Goal: Task Accomplishment & Management: Use online tool/utility

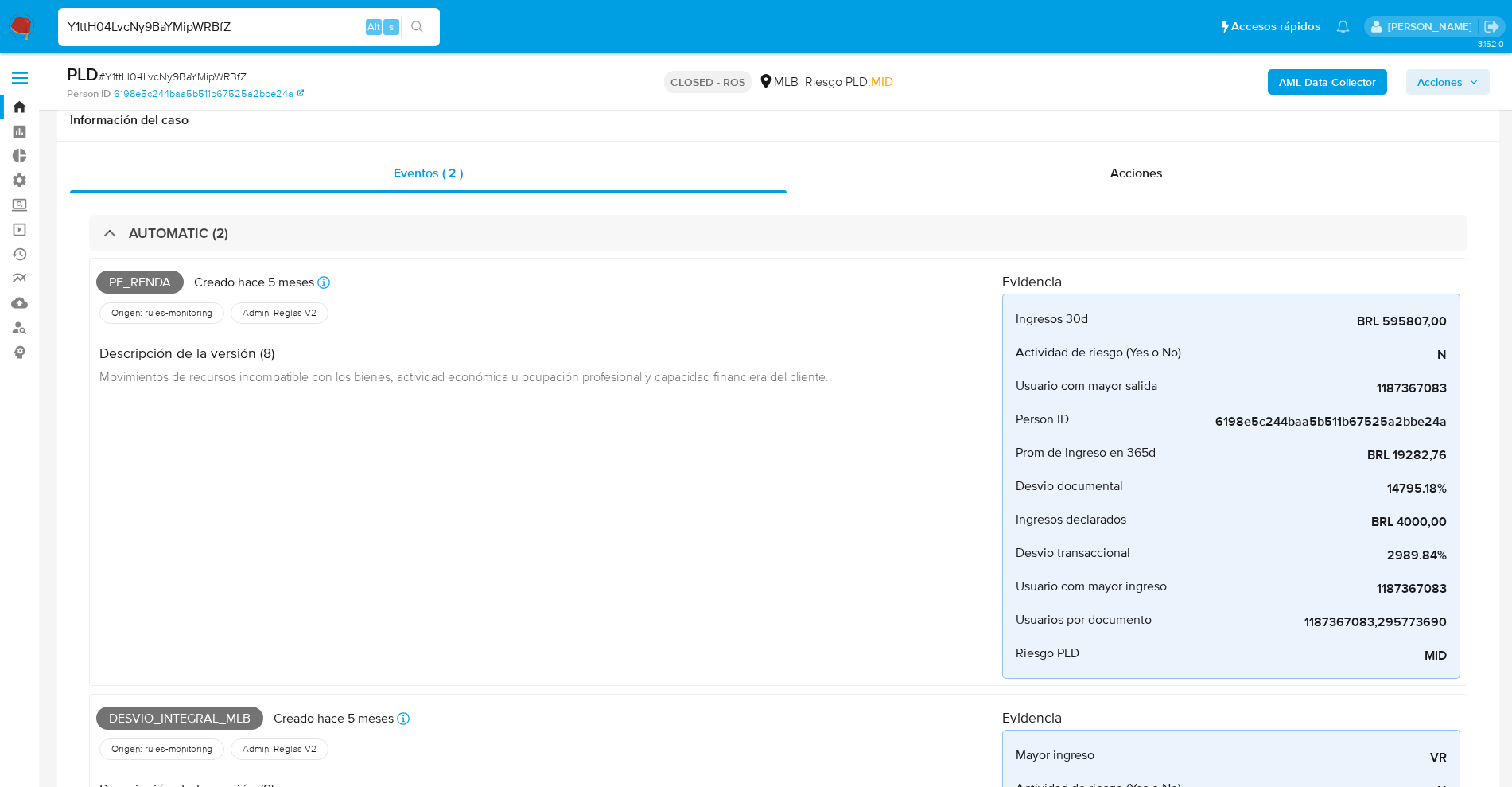
select select "100"
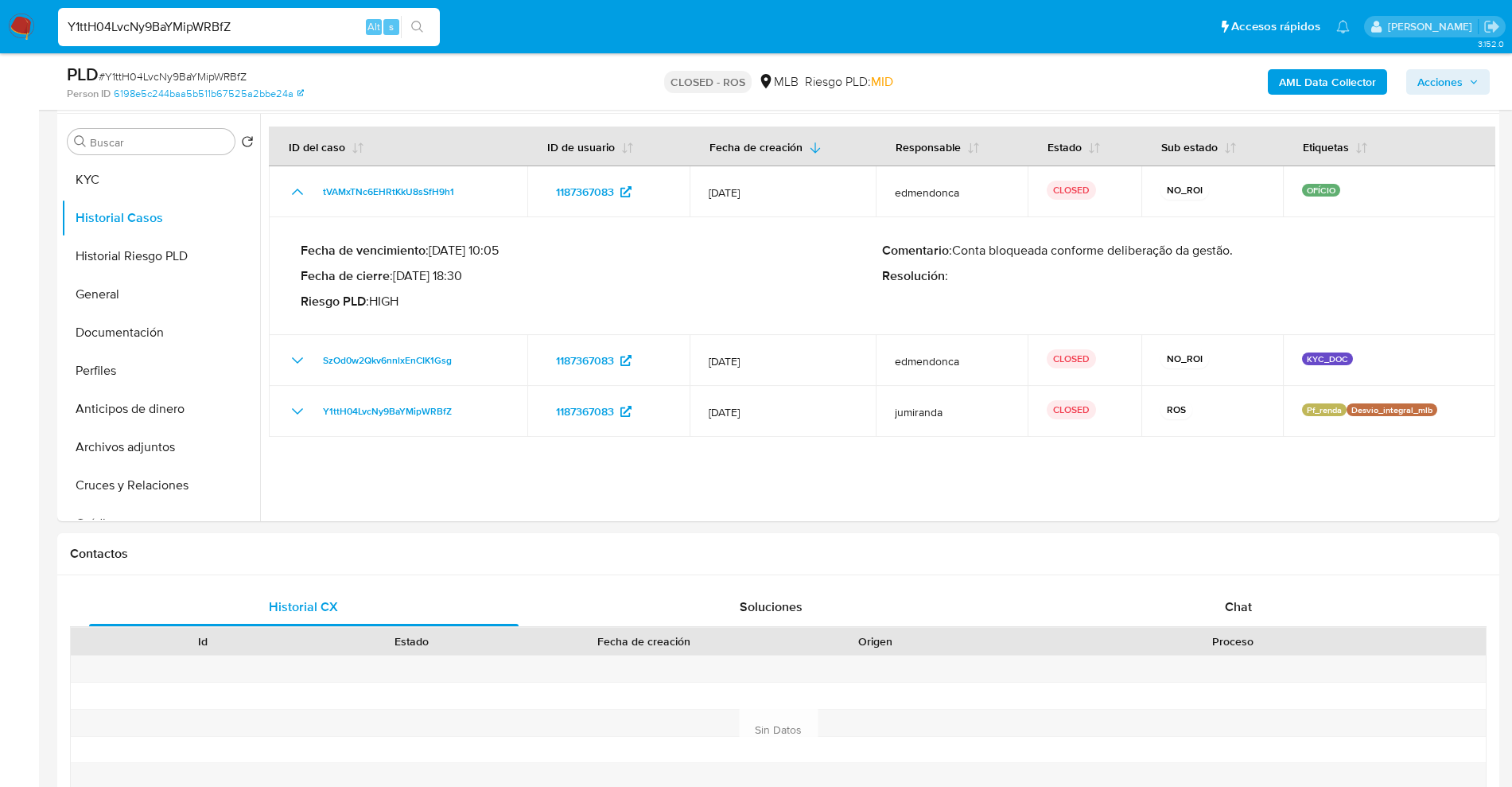
click at [31, 26] on img at bounding box center [22, 27] width 27 height 27
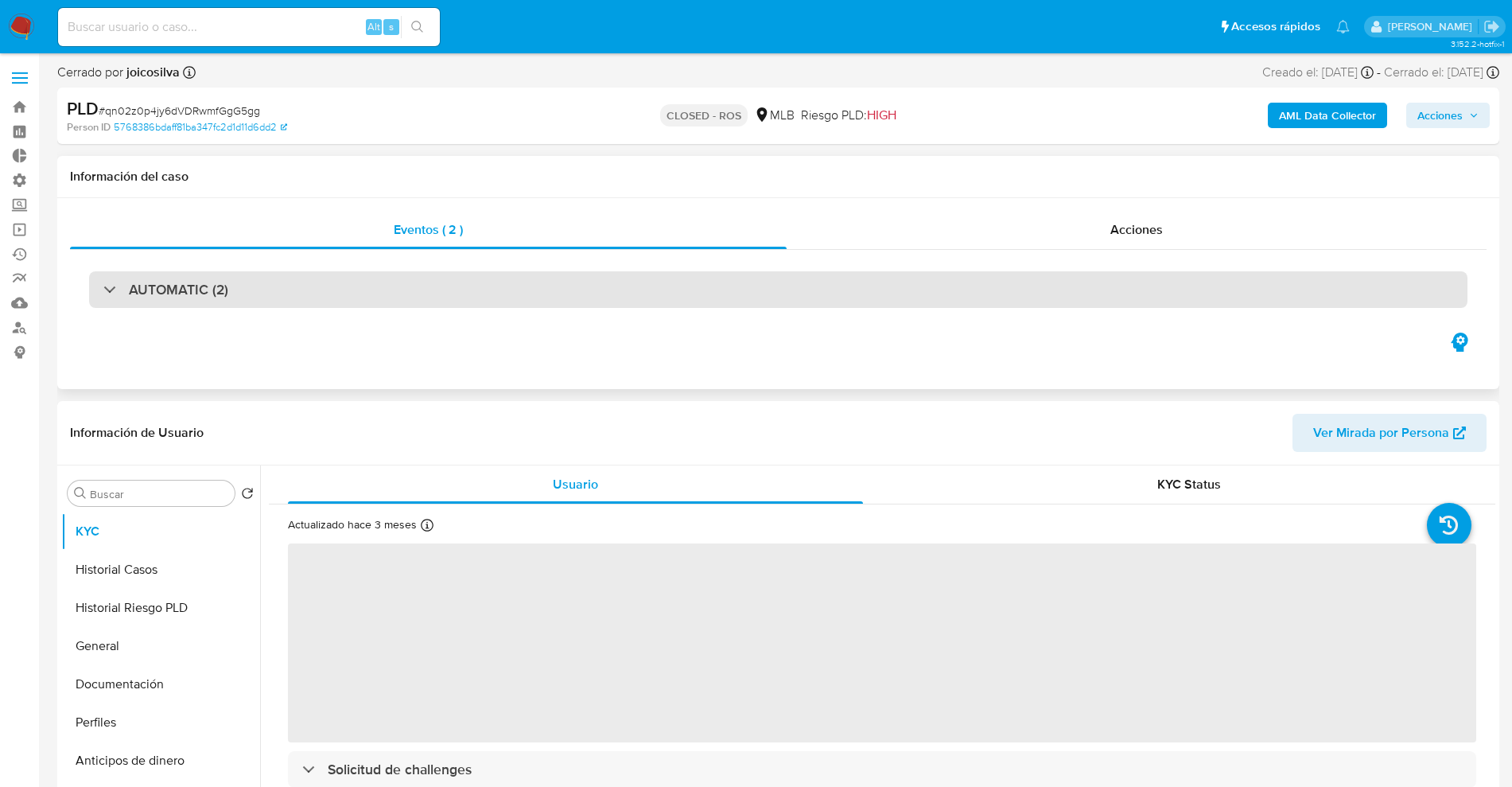
click at [452, 283] on div "AUTOMATIC (2)" at bounding box center [778, 290] width 1378 height 37
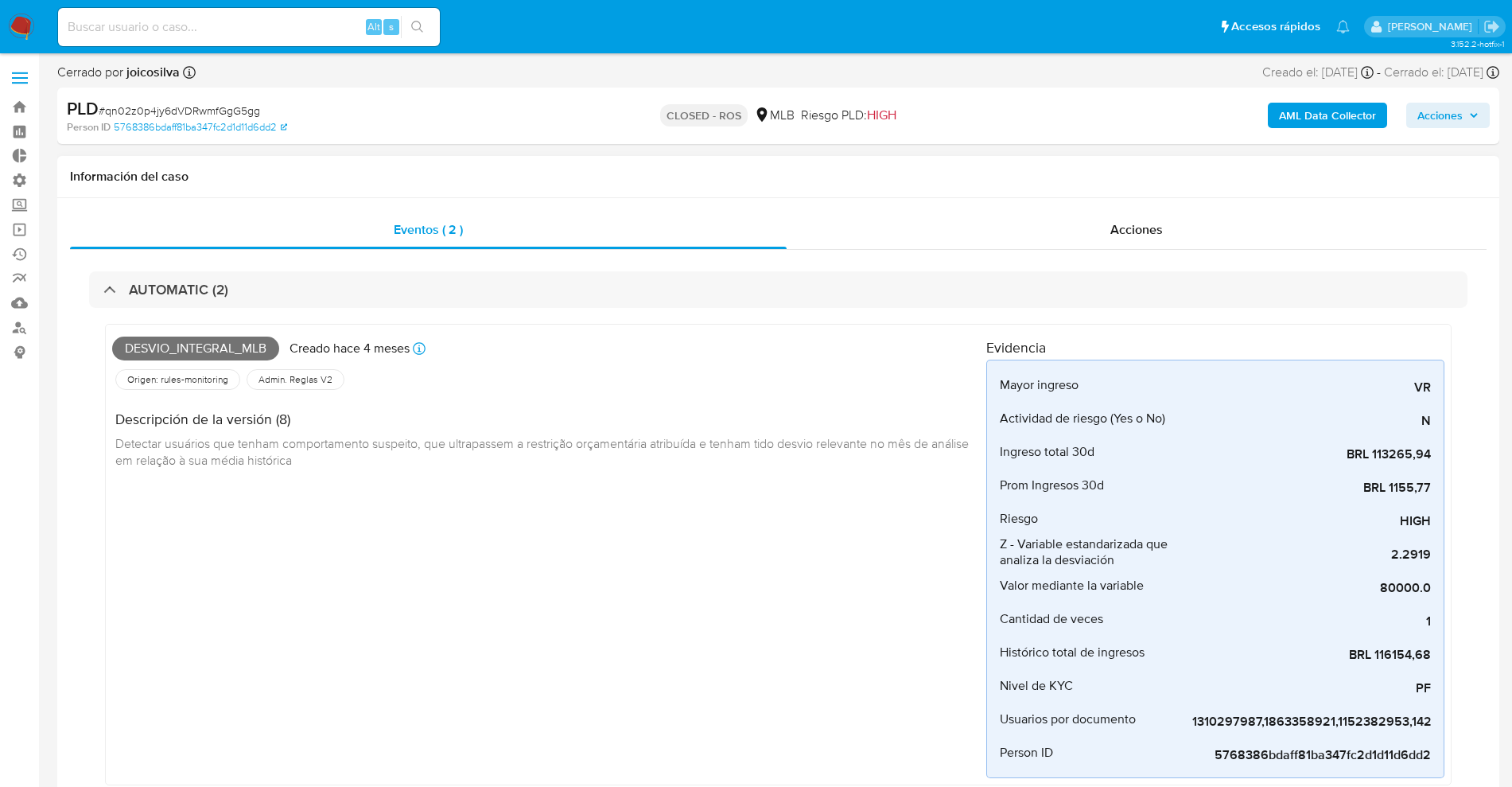
select select "10"
click at [1144, 223] on span "Acciones" at bounding box center [1136, 229] width 53 height 18
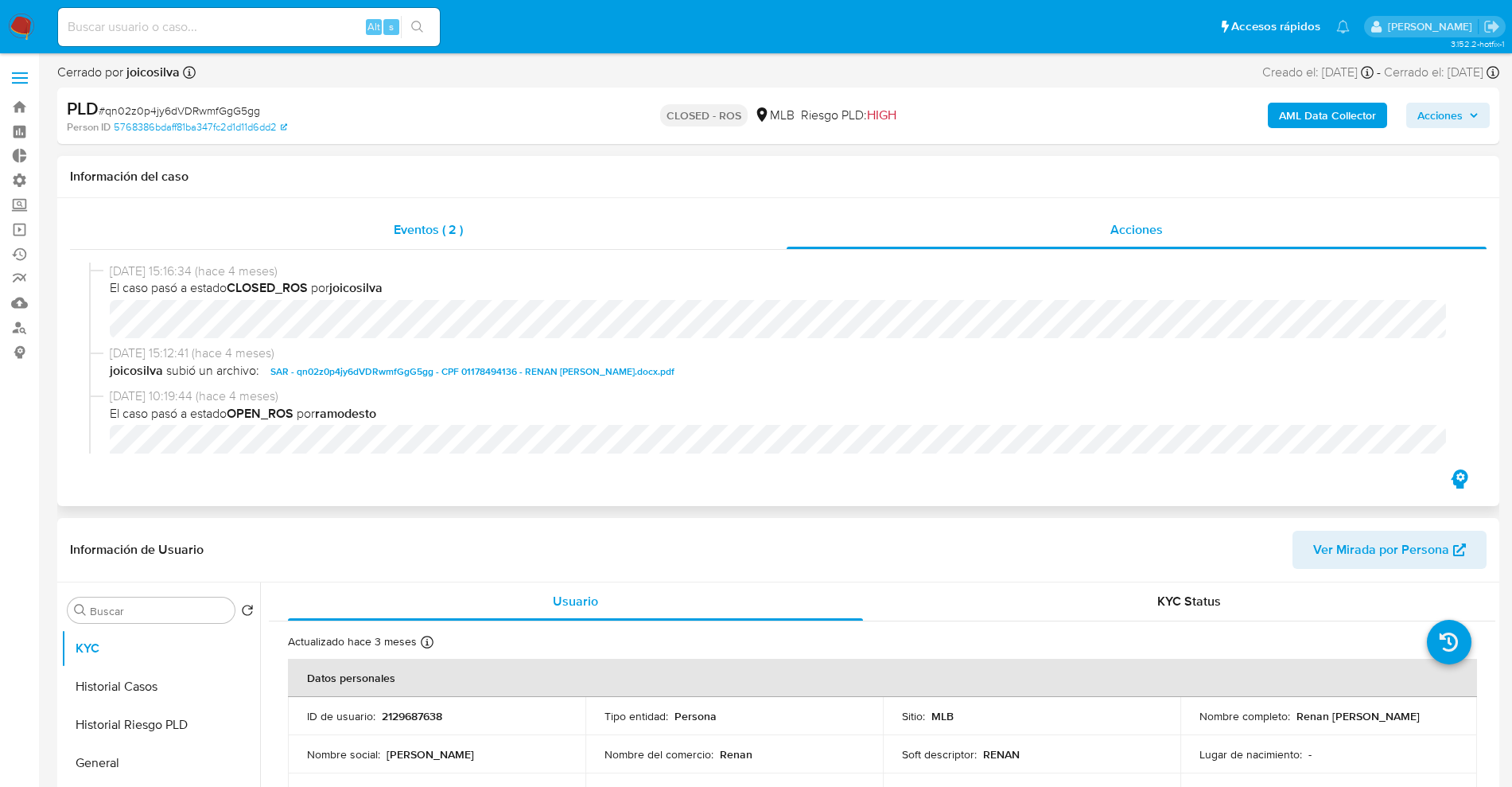
click at [498, 231] on div "Eventos ( 2 )" at bounding box center [428, 230] width 717 height 38
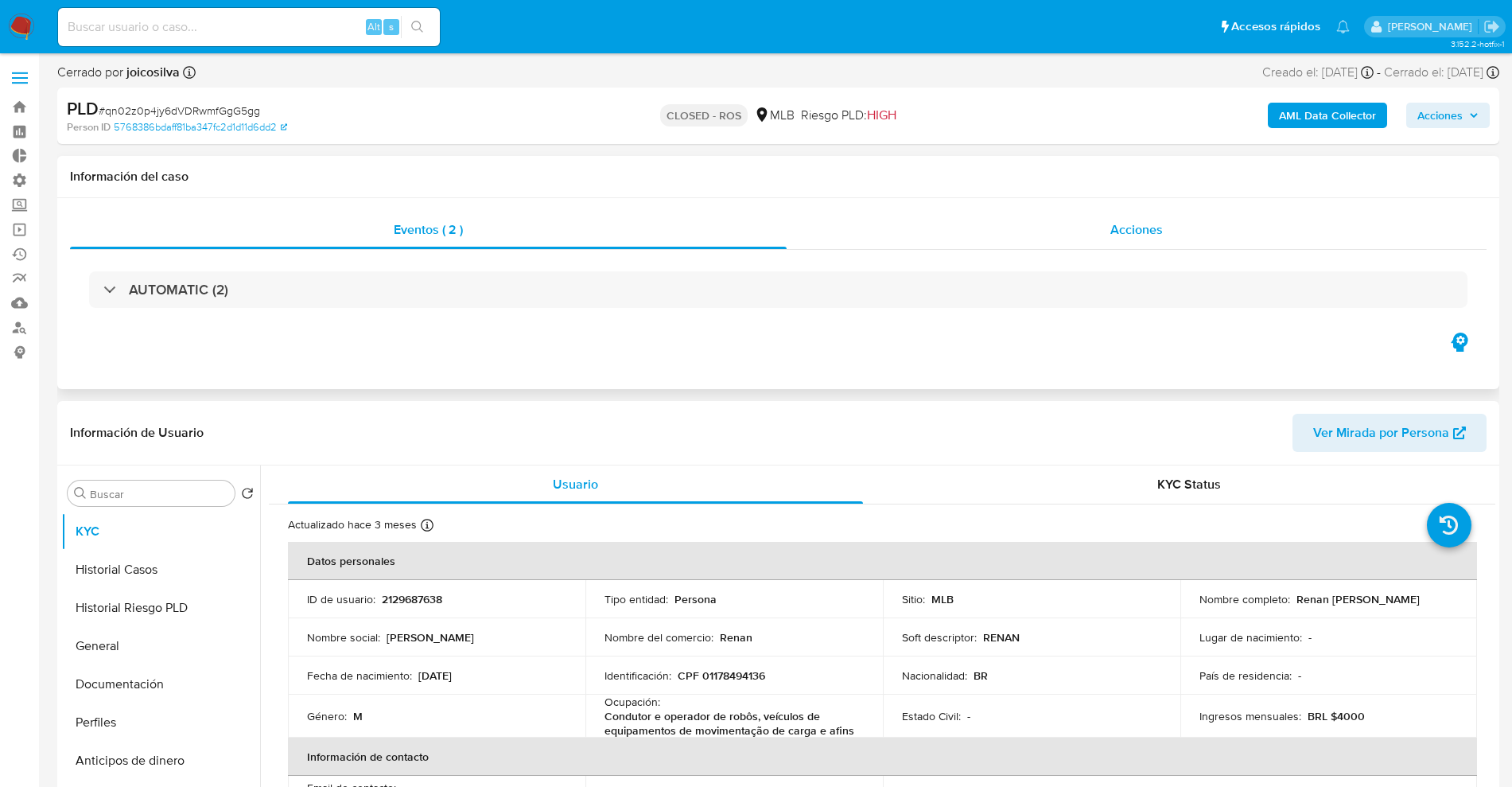
click at [1100, 231] on div "Acciones" at bounding box center [1136, 230] width 700 height 38
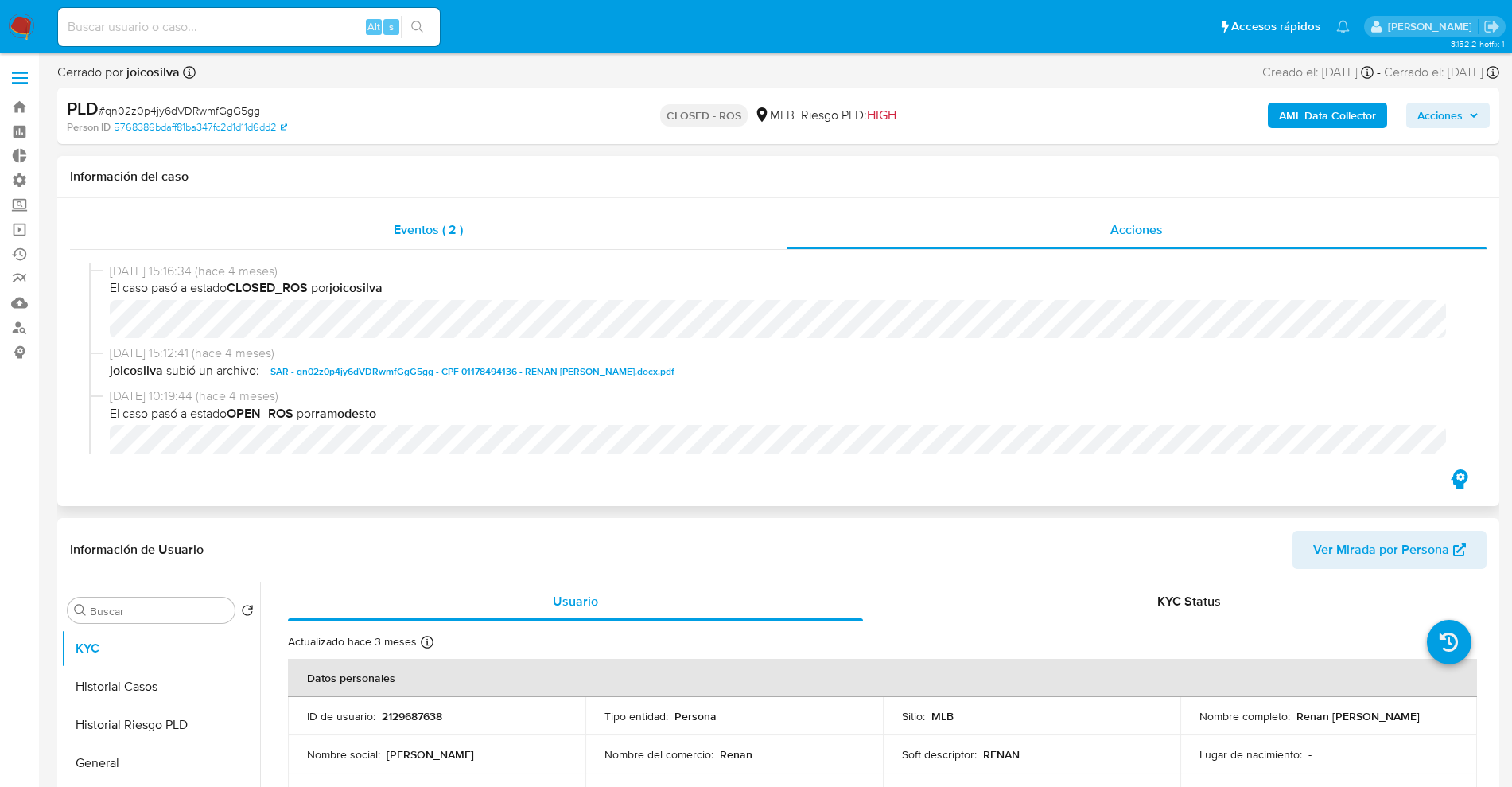
click at [516, 219] on div "Eventos ( 2 )" at bounding box center [428, 230] width 717 height 38
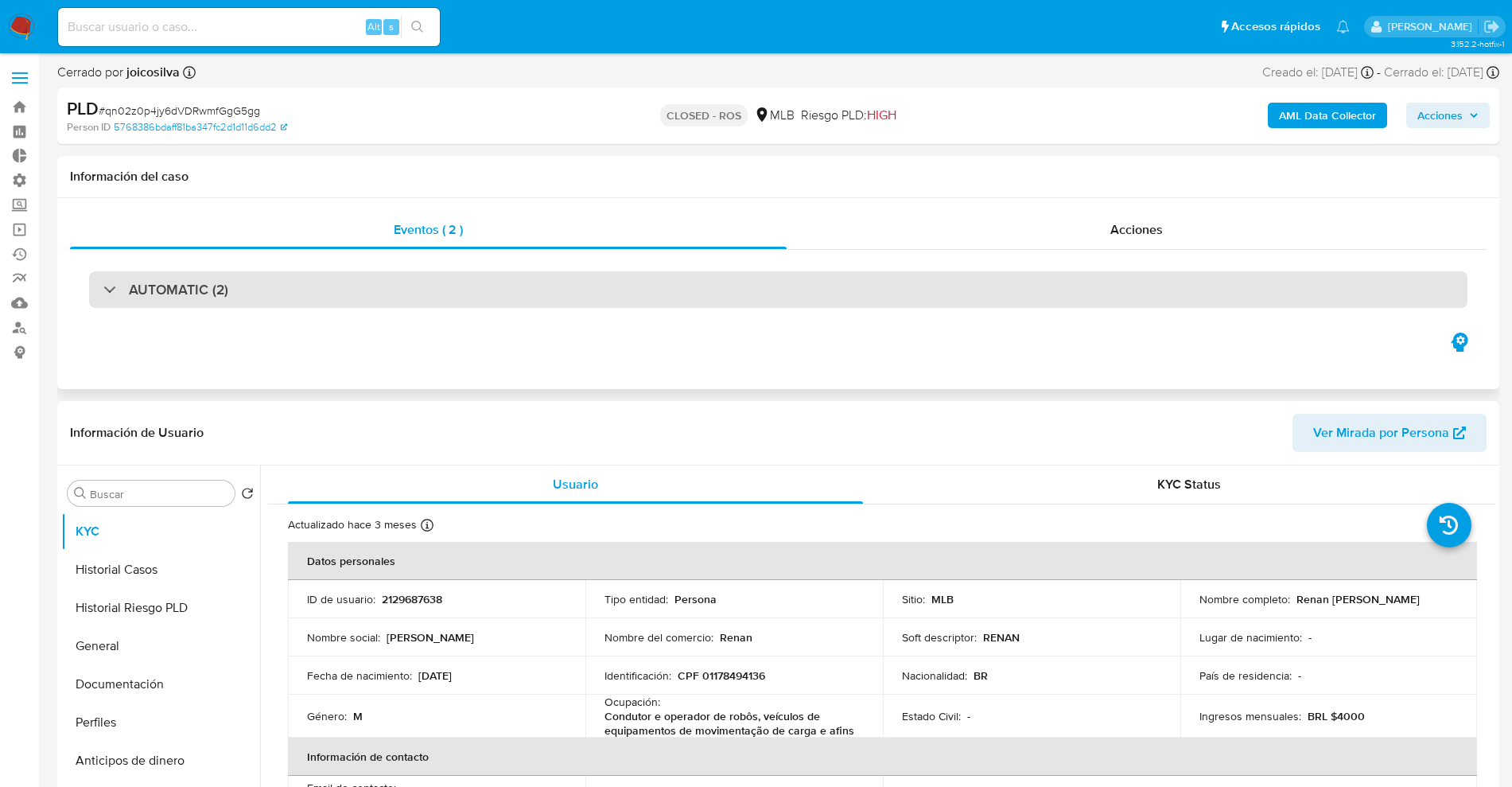
click at [329, 271] on div "AUTOMATIC (2)" at bounding box center [778, 290] width 1378 height 37
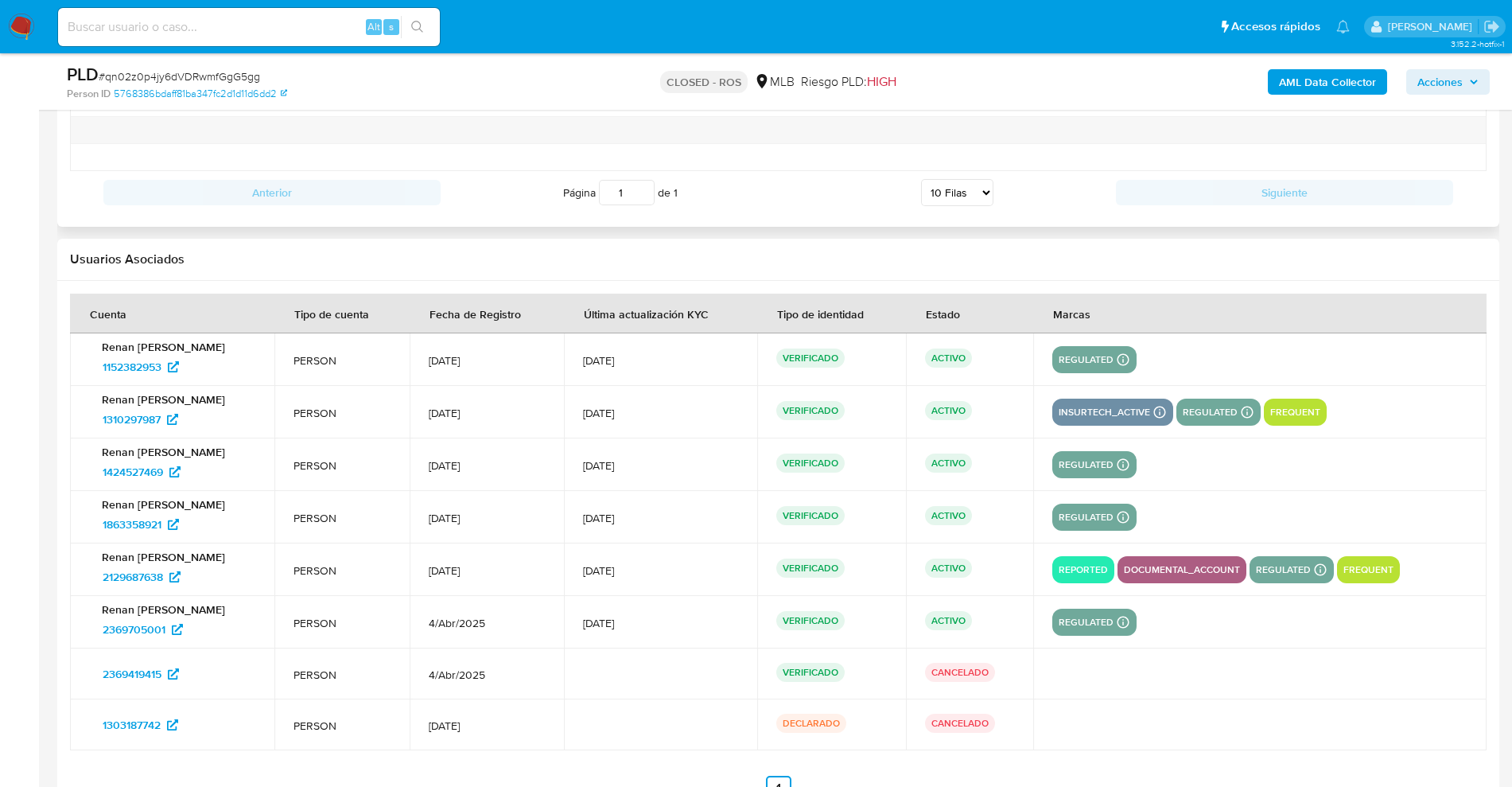
scroll to position [2585, 0]
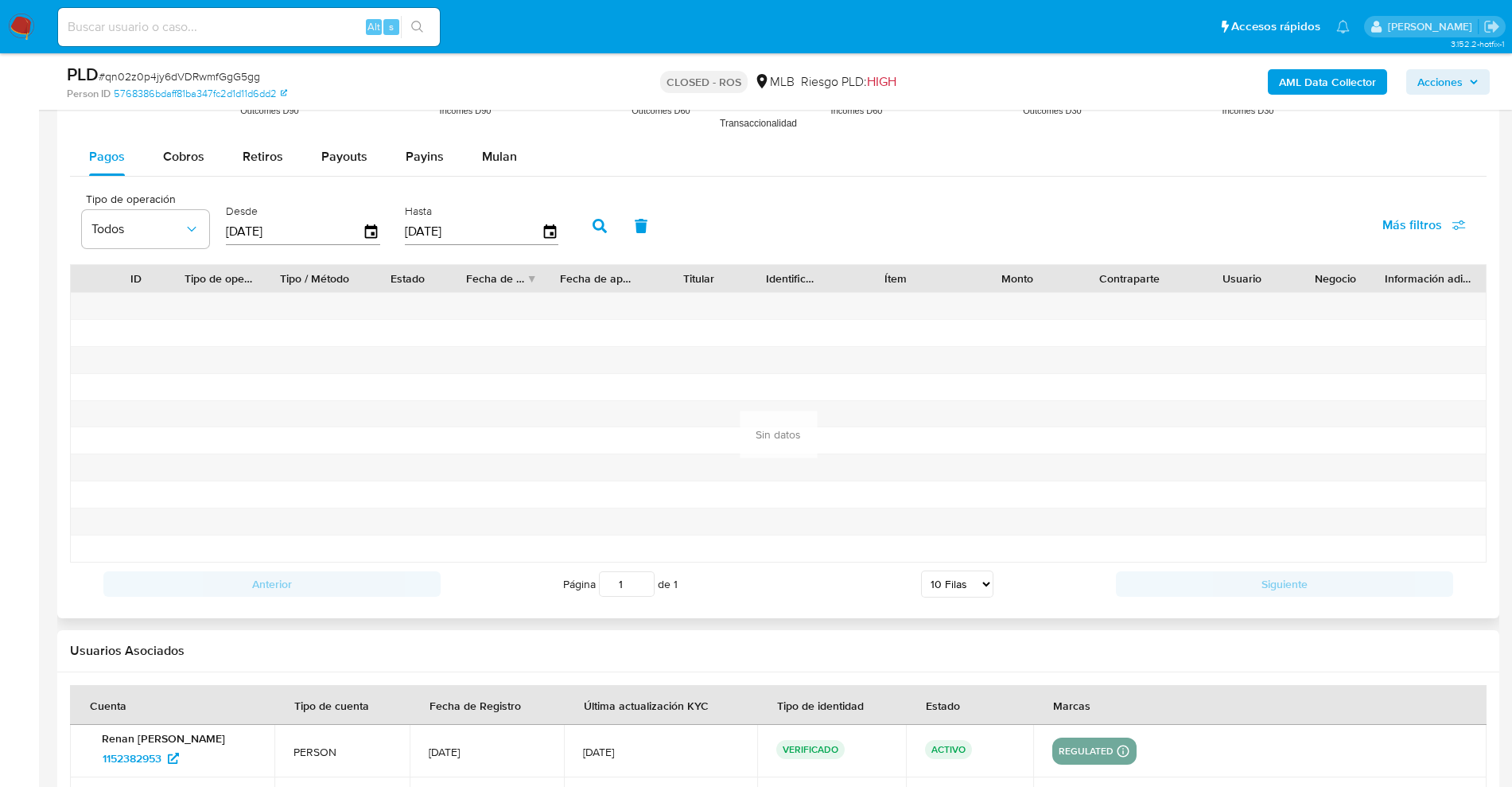
click at [1443, 226] on span "Más filtros" at bounding box center [1423, 225] width 84 height 35
click at [1237, 190] on div "Tipo de operación Todos Desde 17/05/2025 Hasta 14/08/2025 Más filtros Tipo de o…" at bounding box center [778, 224] width 1416 height 80
click at [169, 148] on span "Cobros" at bounding box center [184, 156] width 41 height 18
select select "10"
click at [1422, 203] on div "Tipo de operación Todos Desde 17/05/2025 Hasta 14/08/2025 Más filtros" at bounding box center [778, 224] width 1416 height 80
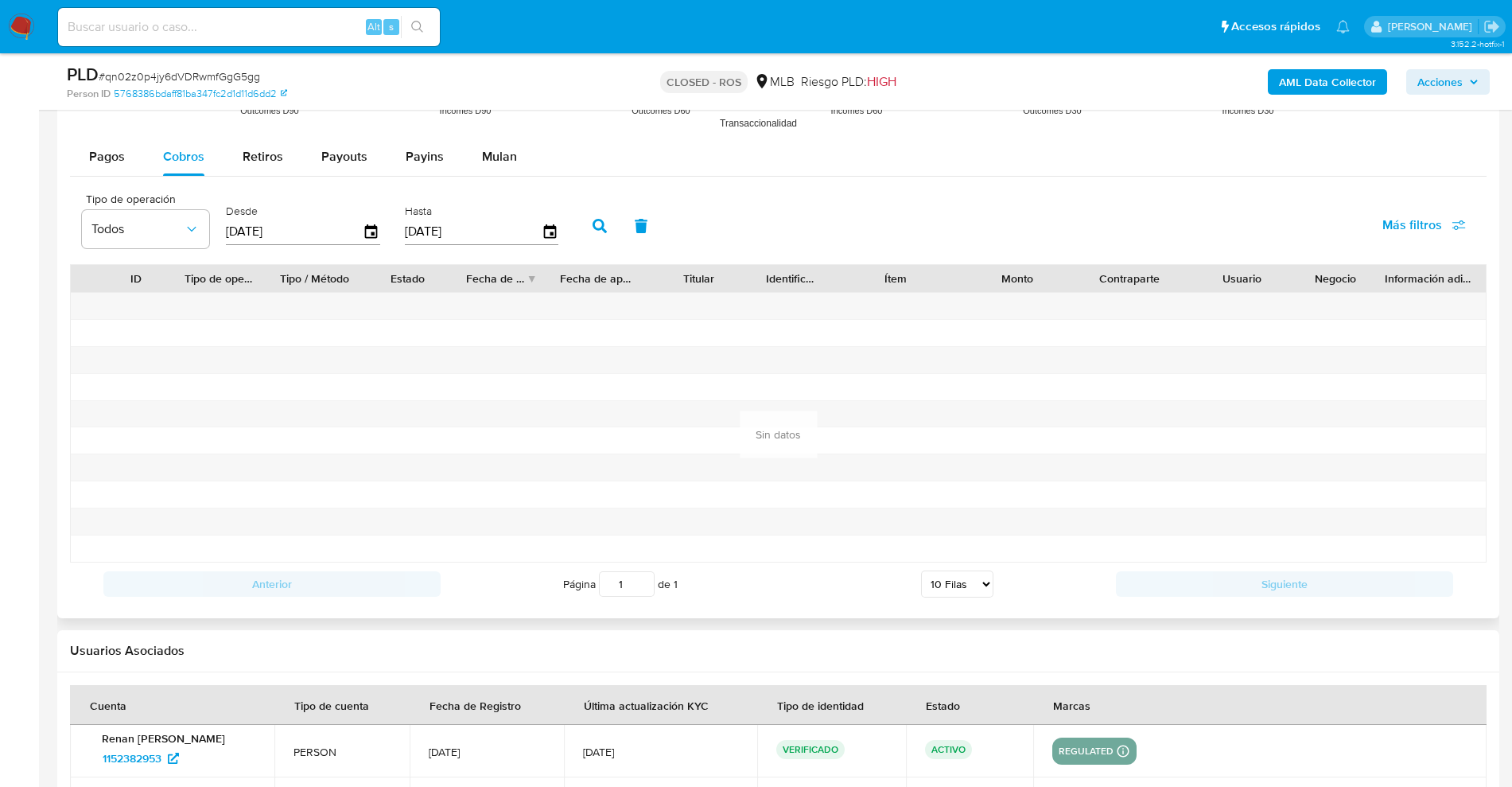
click at [1401, 226] on span "Más filtros" at bounding box center [1411, 225] width 60 height 38
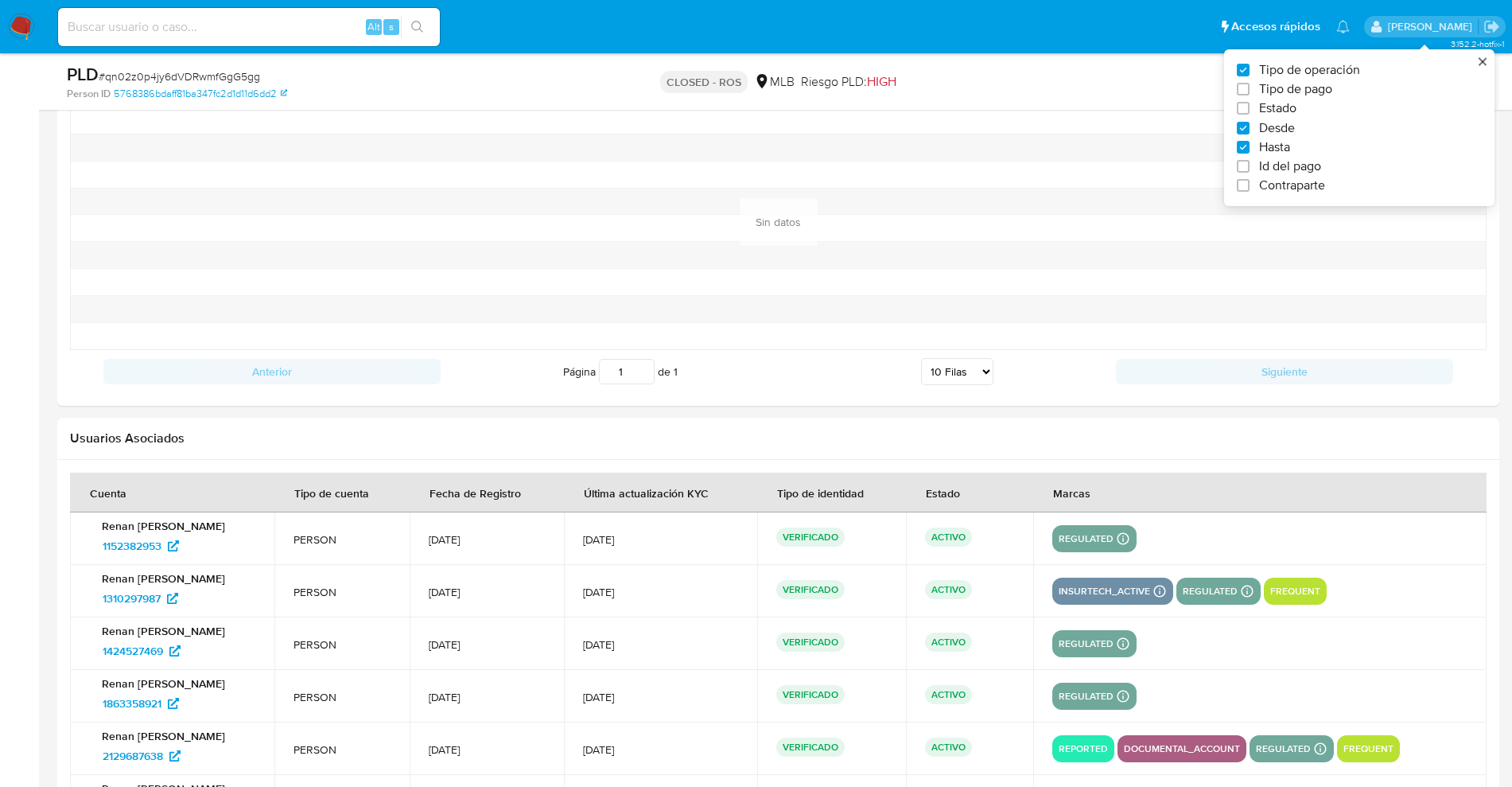
scroll to position [2529, 0]
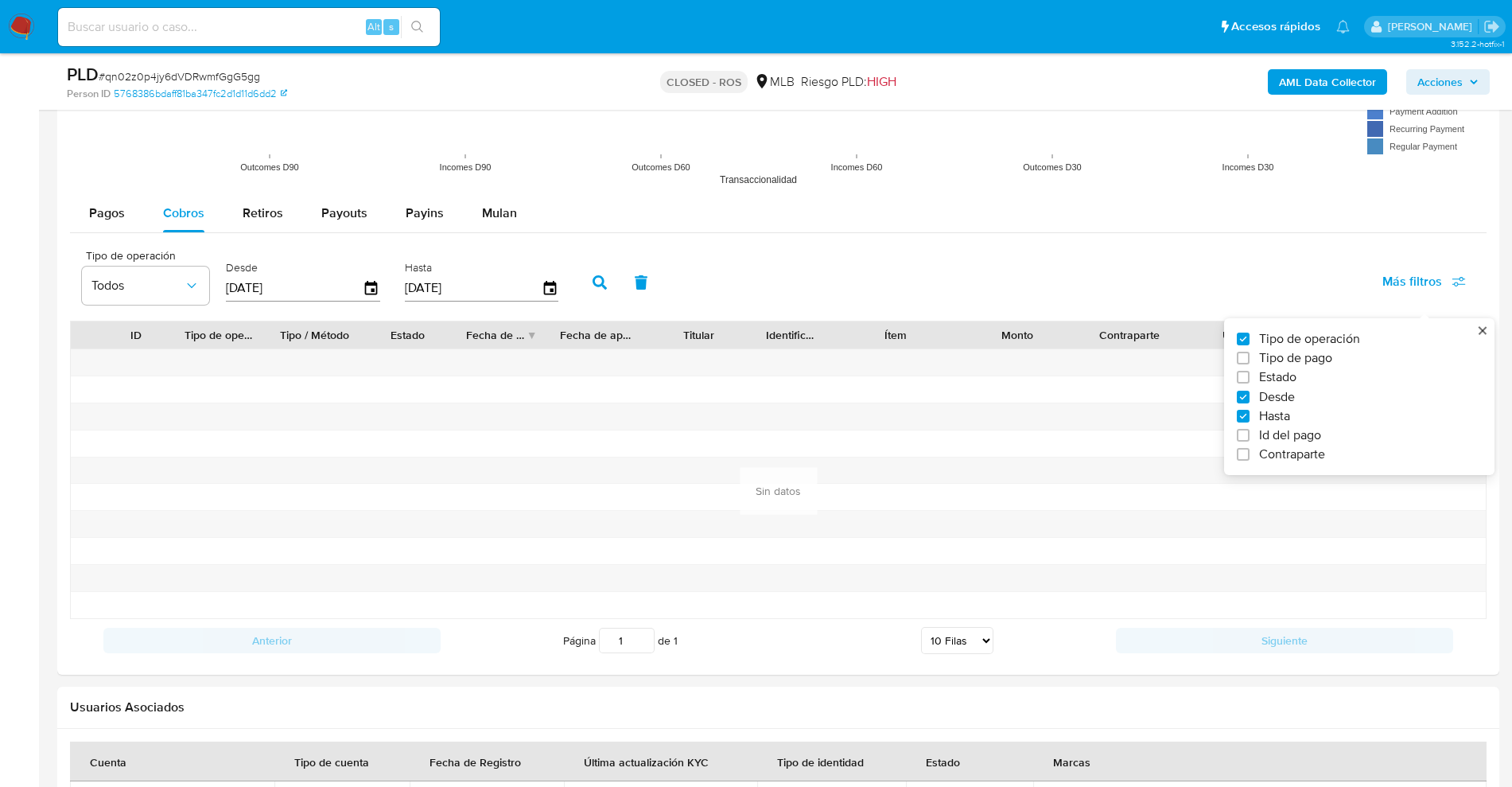
click at [305, 22] on input at bounding box center [249, 27] width 381 height 21
click at [306, 18] on input at bounding box center [249, 27] width 381 height 21
paste input "hk0mc2JK4oNE0dzjOV5DRY1J"
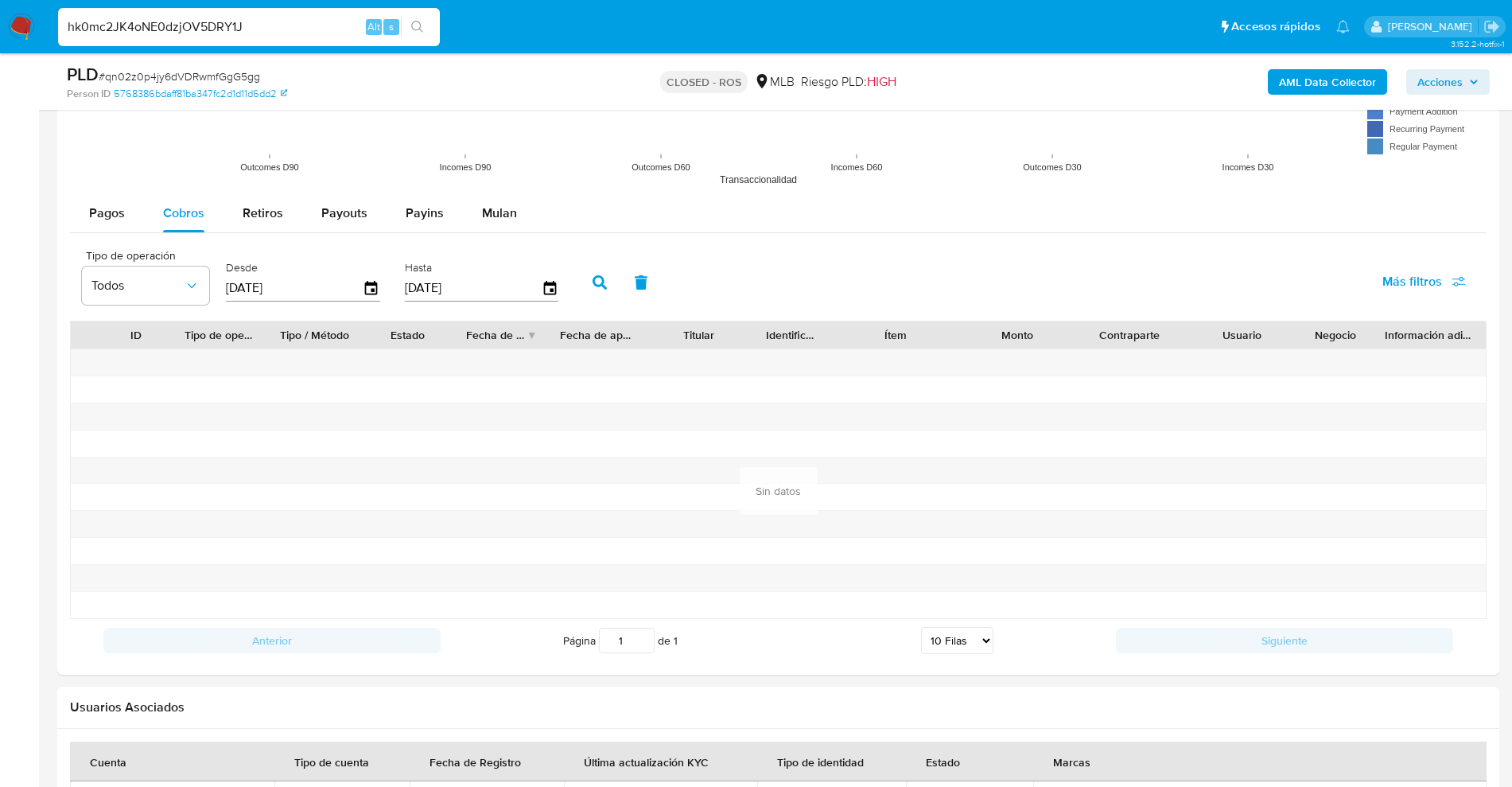
type input "hk0mc2JK4oNE0dzjOV5DRY1J"
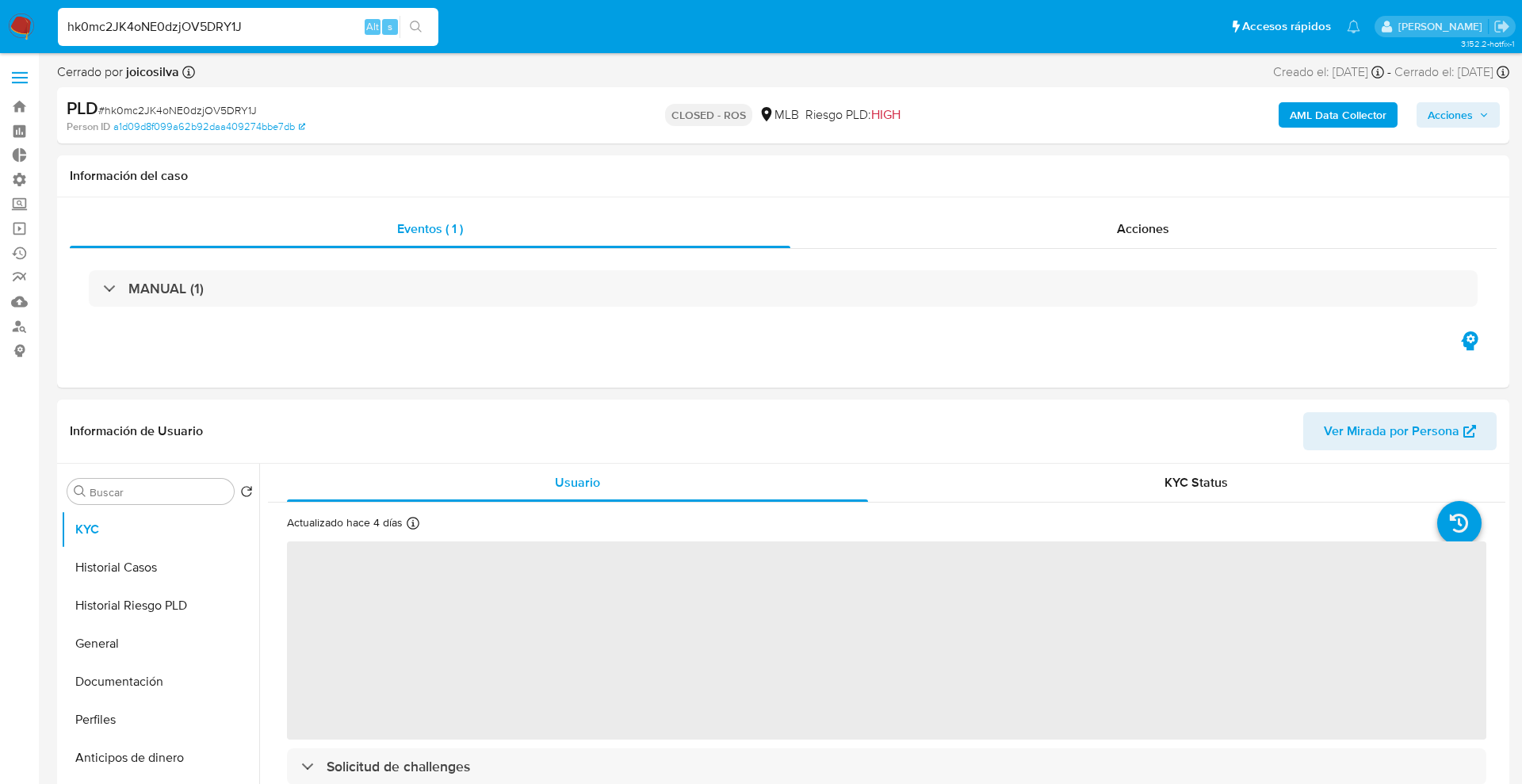
select select "10"
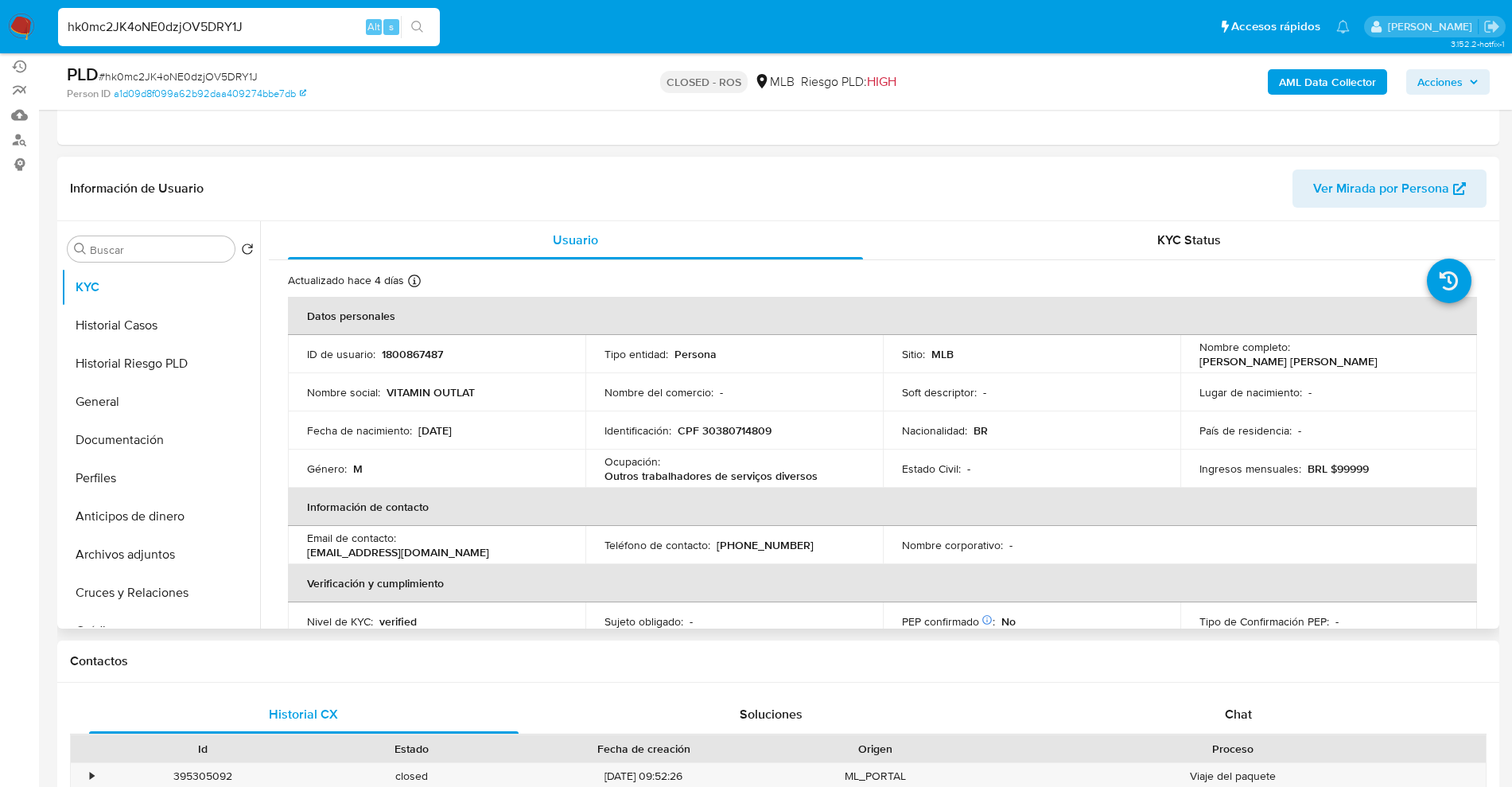
scroll to position [199, 0]
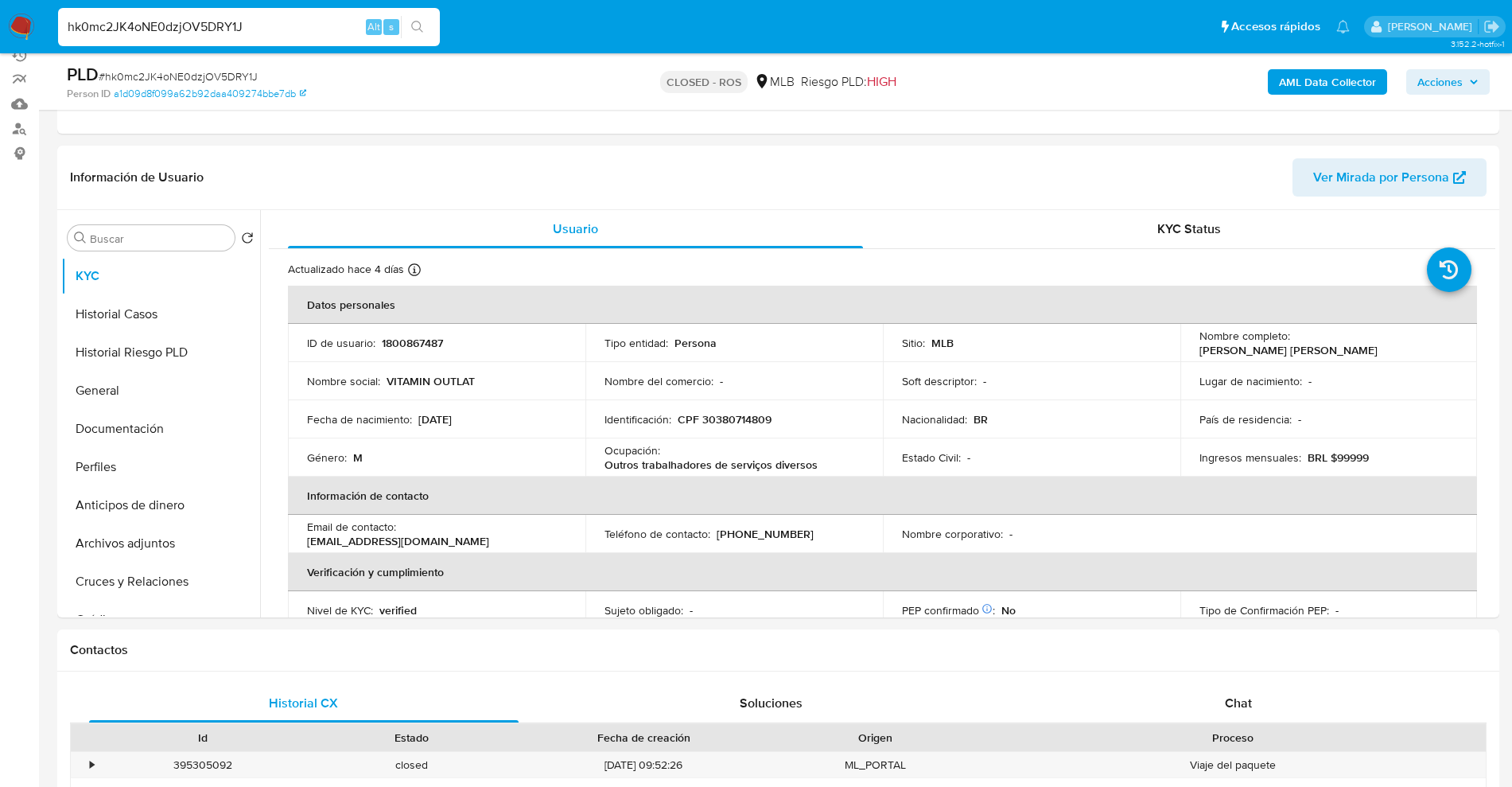
click at [223, 48] on div "hk0mc2JK4oNE0dzjOV5DRY1J Alt s" at bounding box center [249, 27] width 381 height 45
drag, startPoint x: 247, startPoint y: 24, endPoint x: 251, endPoint y: 7, distance: 17.5
click at [249, 14] on div "hk0mc2JK4oNE0dzjOV5DRY1J Alt s" at bounding box center [249, 27] width 381 height 38
click at [266, 32] on input "hk0mc2JK4oNE0dzjOV5DRY1J" at bounding box center [249, 27] width 381 height 21
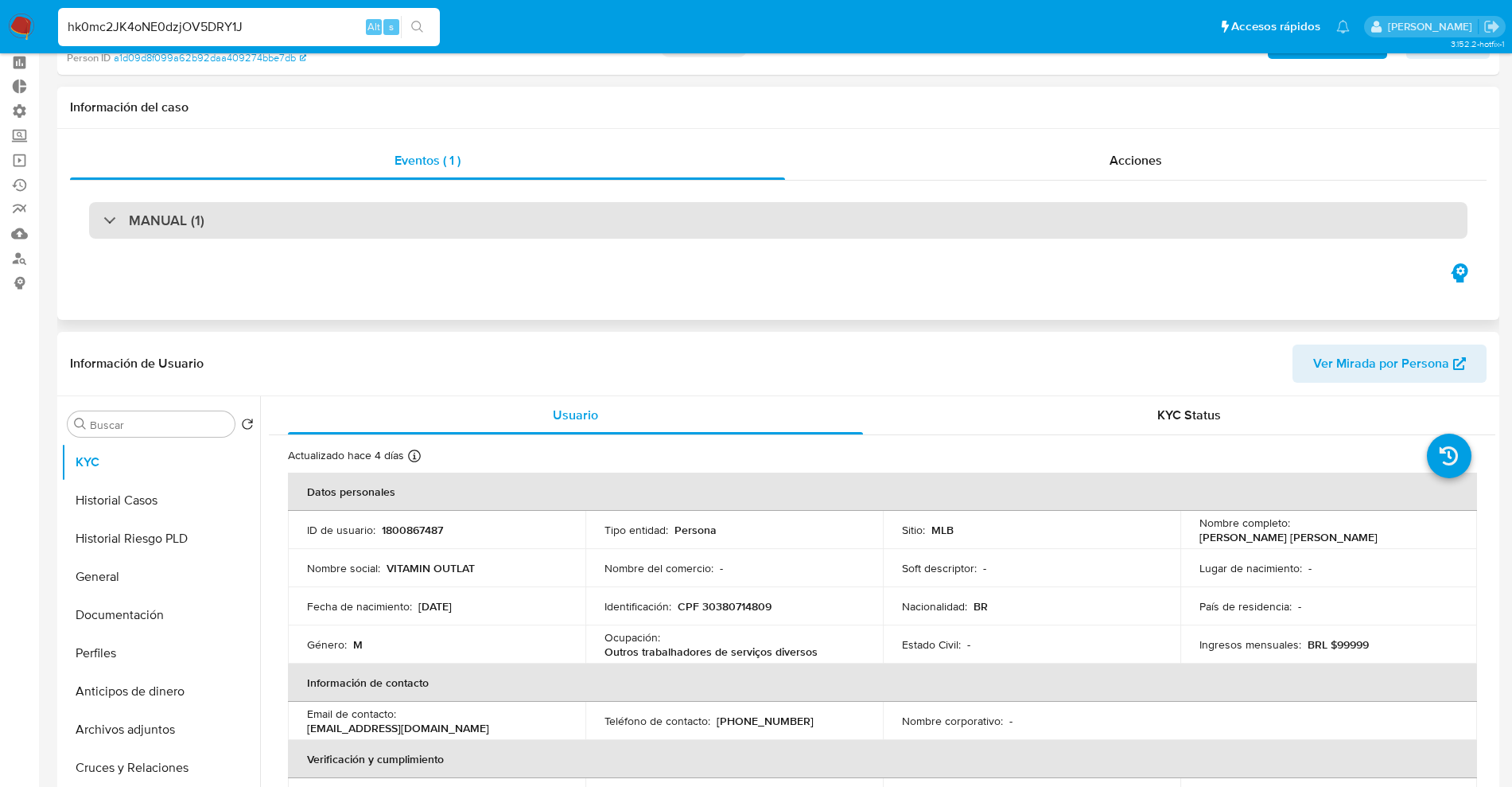
scroll to position [0, 0]
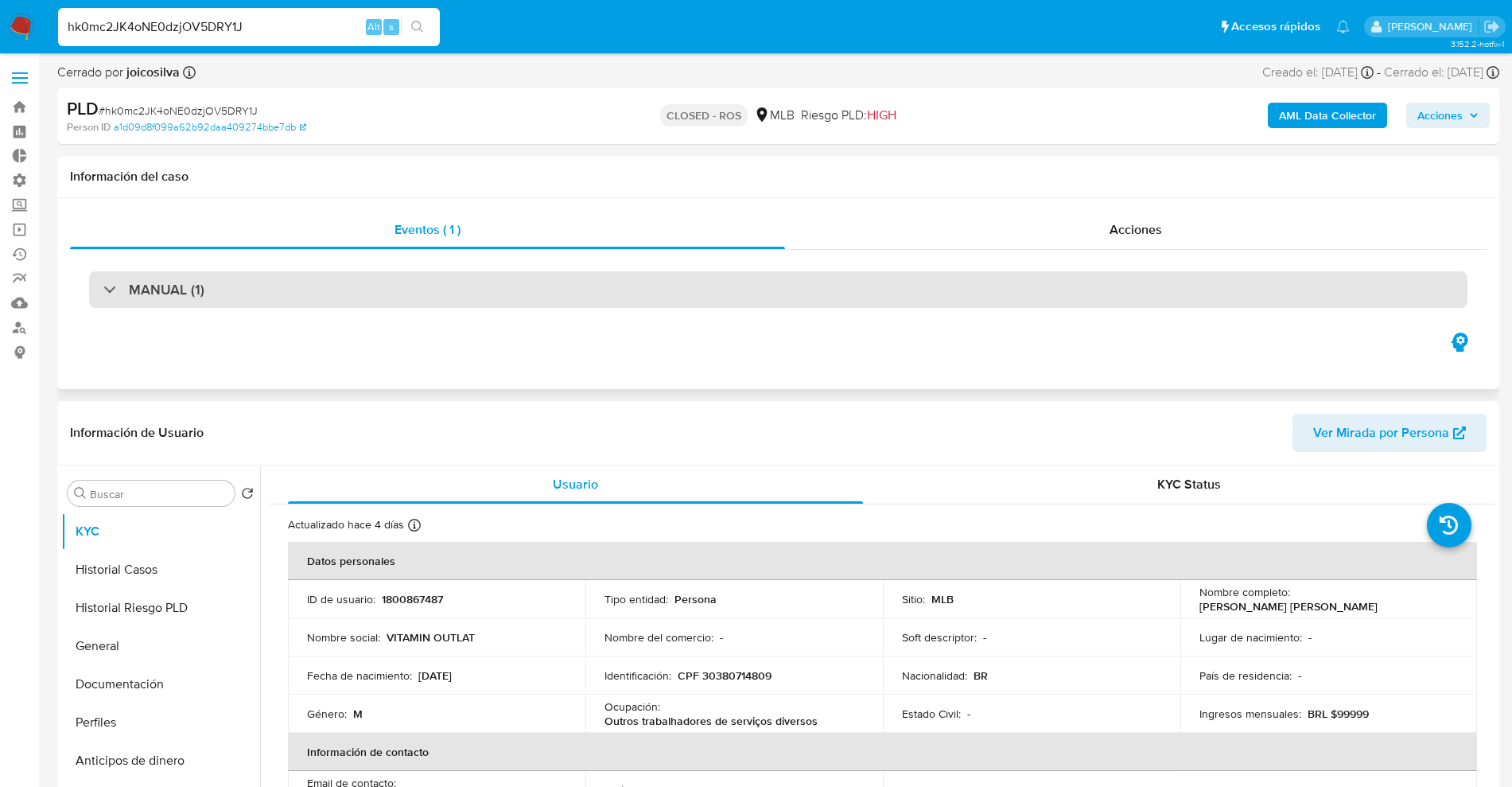
click at [526, 290] on div "MANUAL (1)" at bounding box center [778, 290] width 1378 height 37
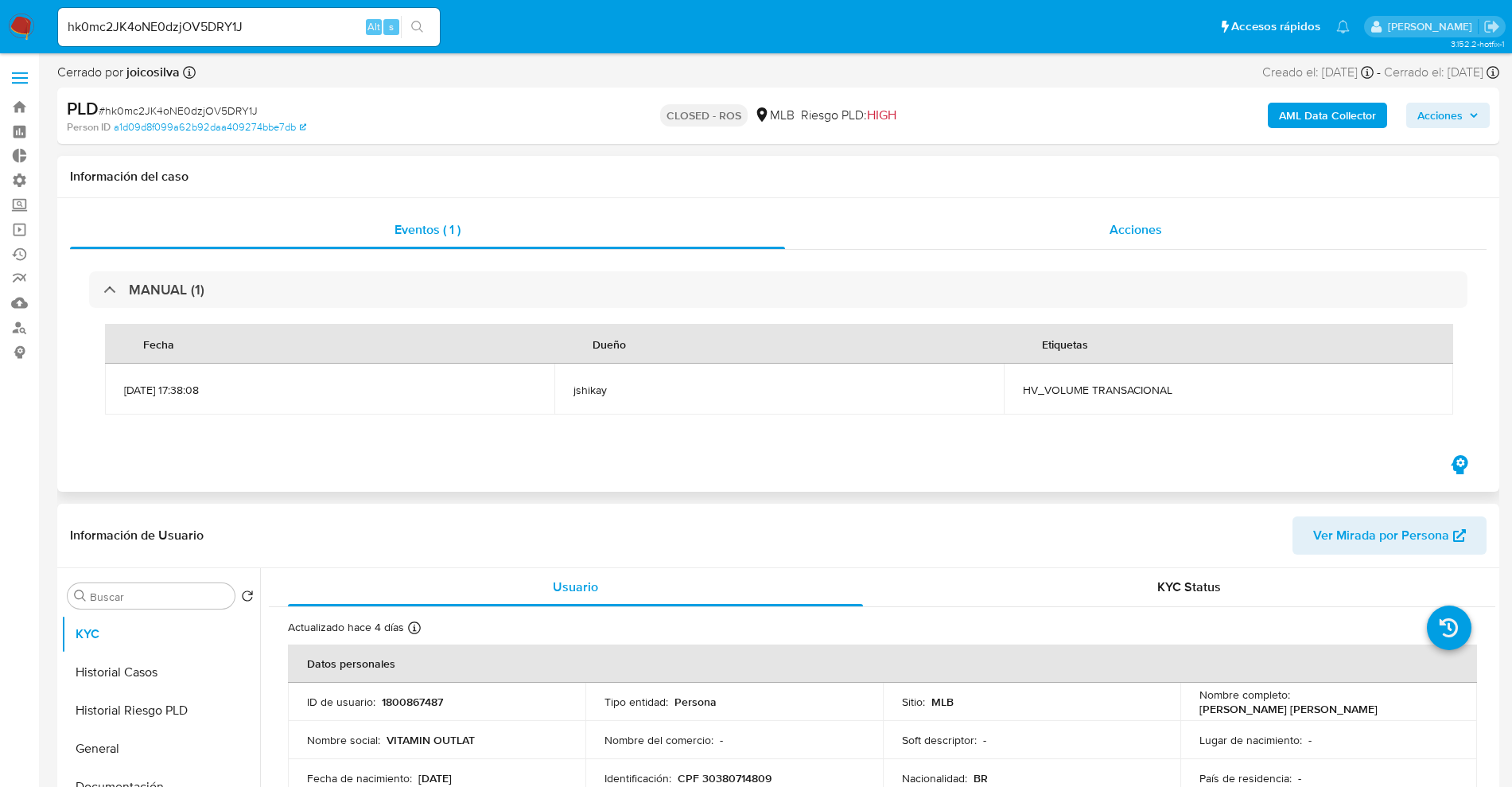
click at [1037, 218] on div "Acciones" at bounding box center [1135, 230] width 701 height 38
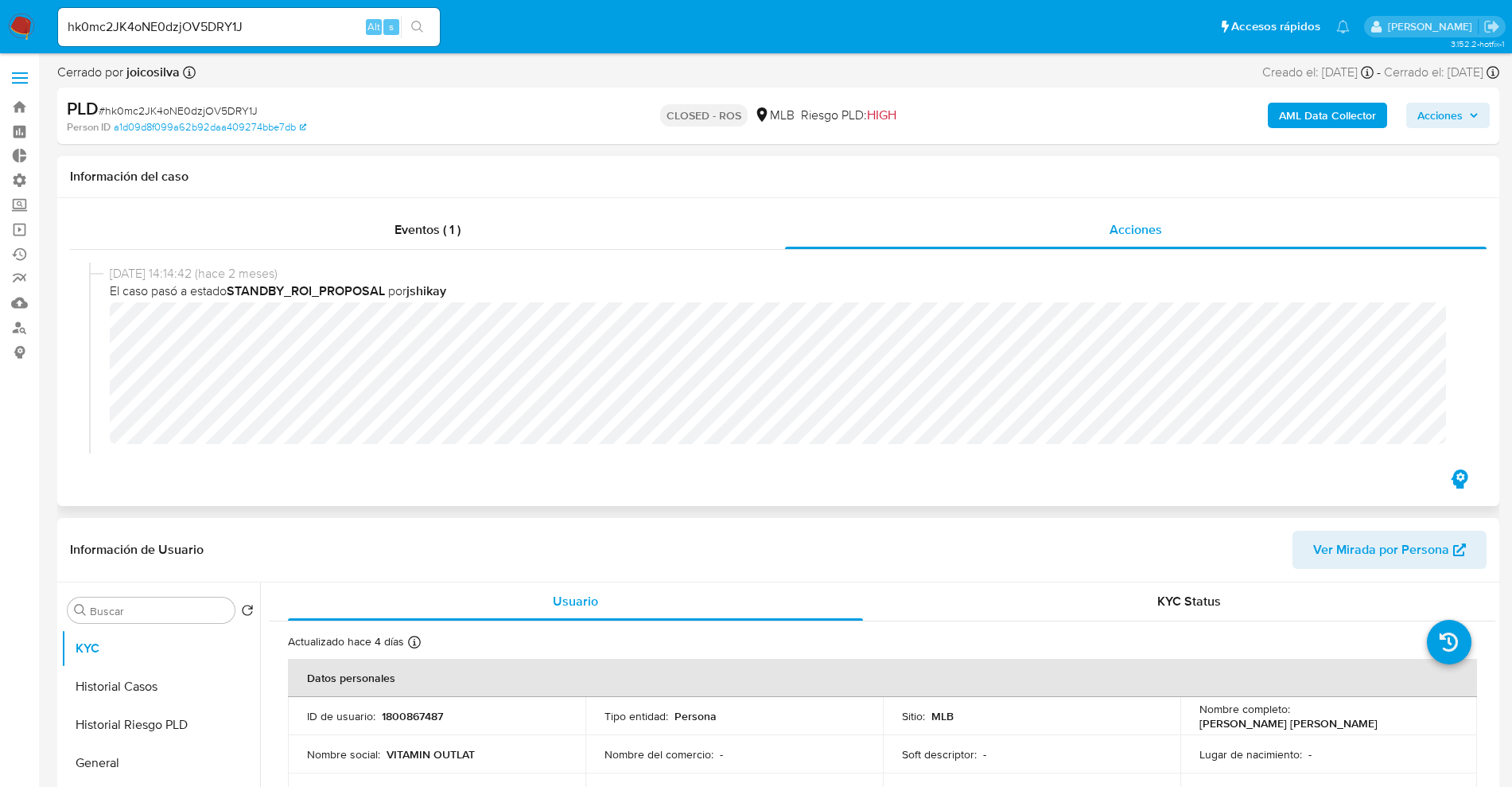
scroll to position [895, 0]
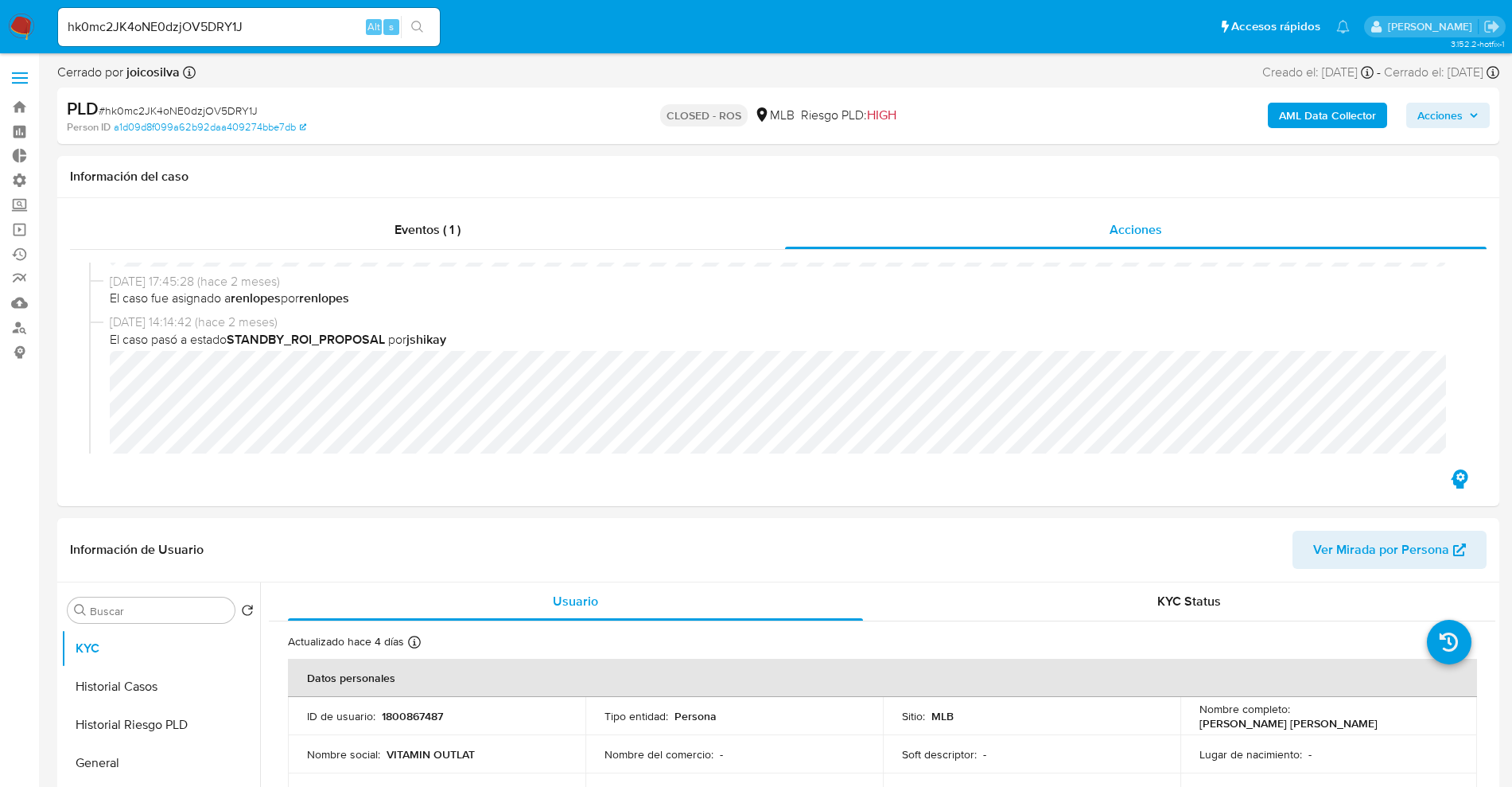
drag, startPoint x: 314, startPoint y: 41, endPoint x: 305, endPoint y: 31, distance: 13.5
click at [310, 37] on div "hk0mc2JK4oNE0dzjOV5DRY1J Alt s" at bounding box center [249, 27] width 381 height 38
drag, startPoint x: 301, startPoint y: 27, endPoint x: 0, endPoint y: -17, distance: 304.2
paste input "QesCu8h9VCEeBLA30zHsL9pz"
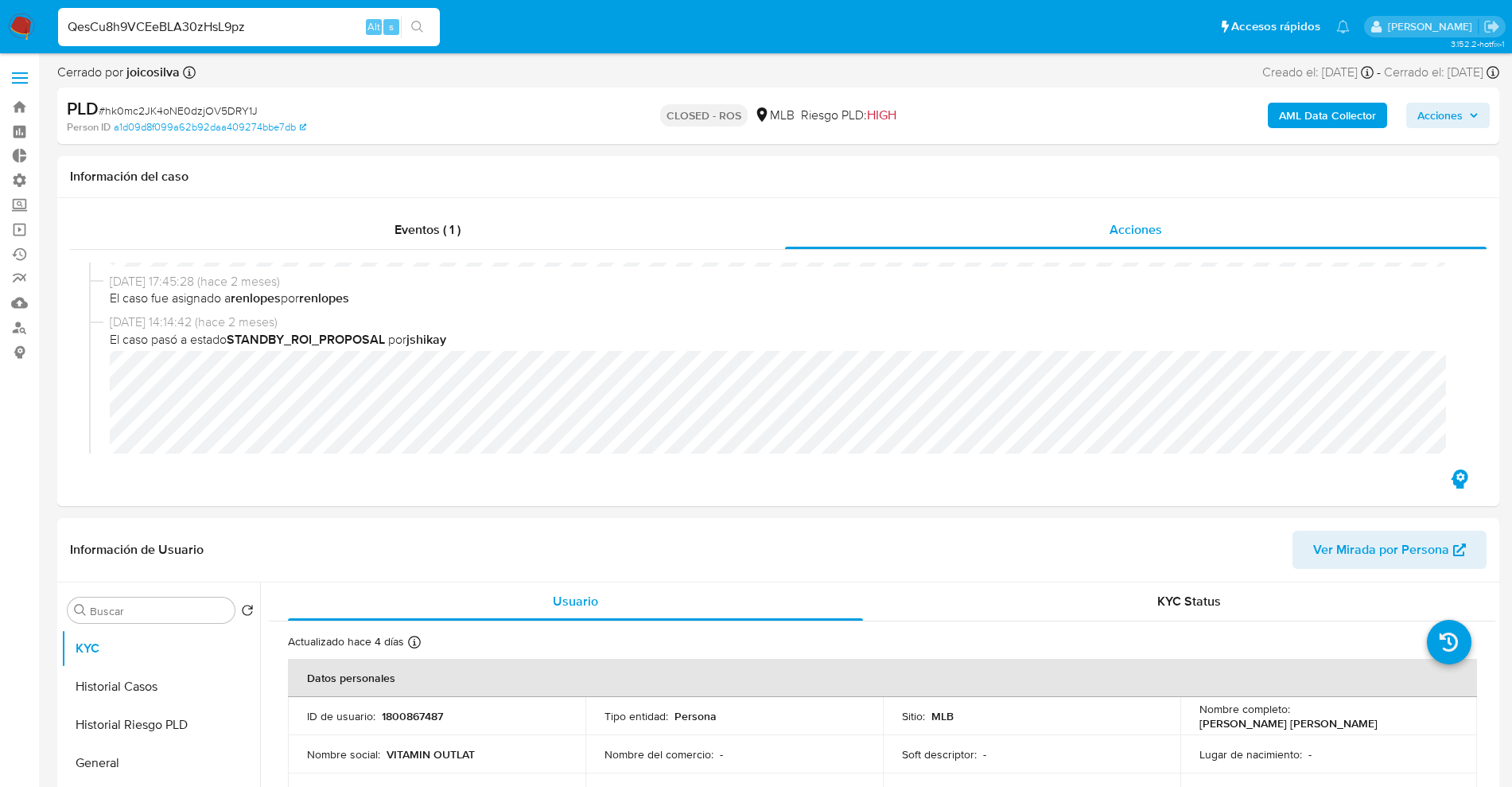
type input "QesCu8h9VCEeBLA30zHsL9pz"
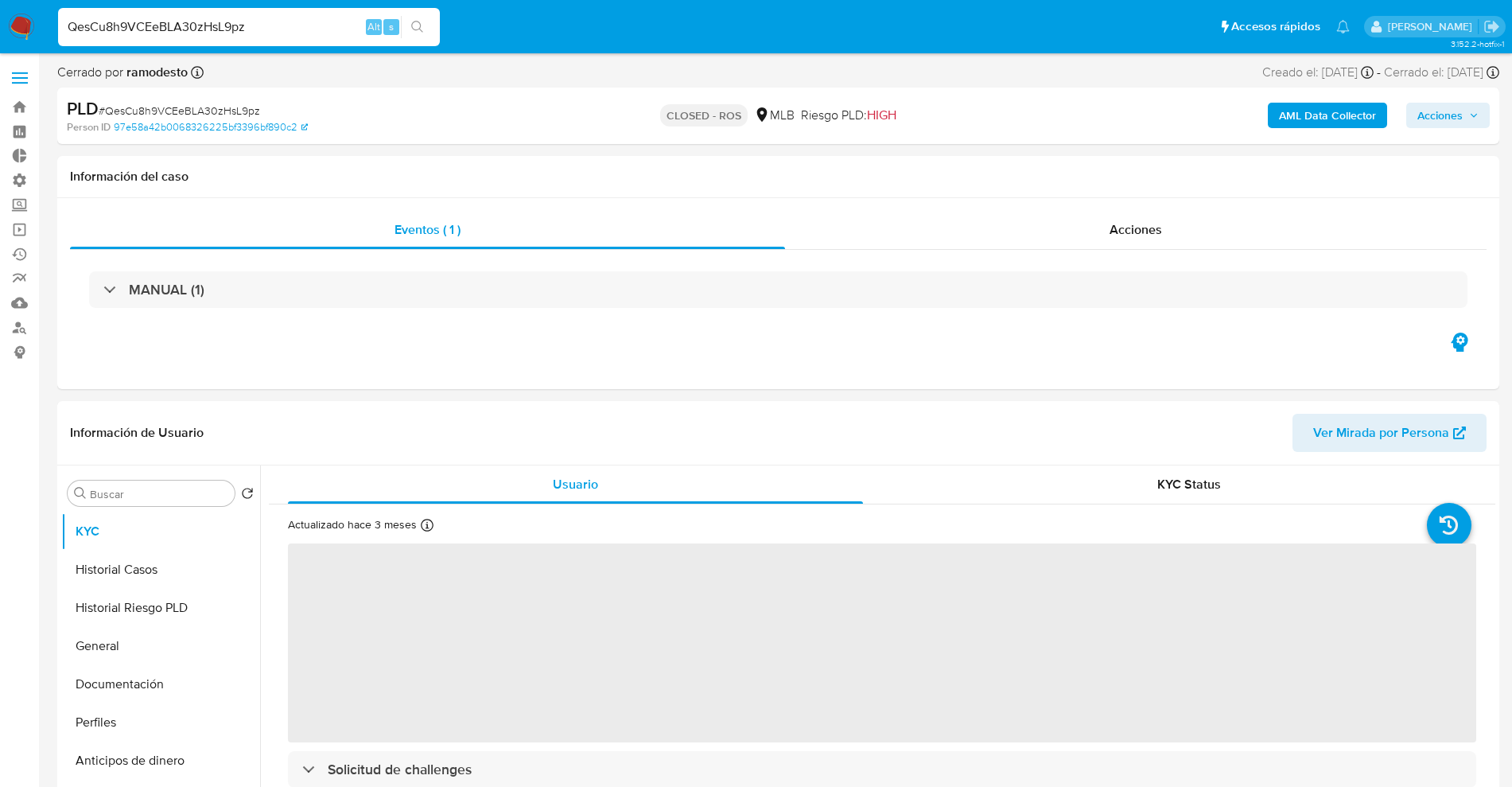
select select "10"
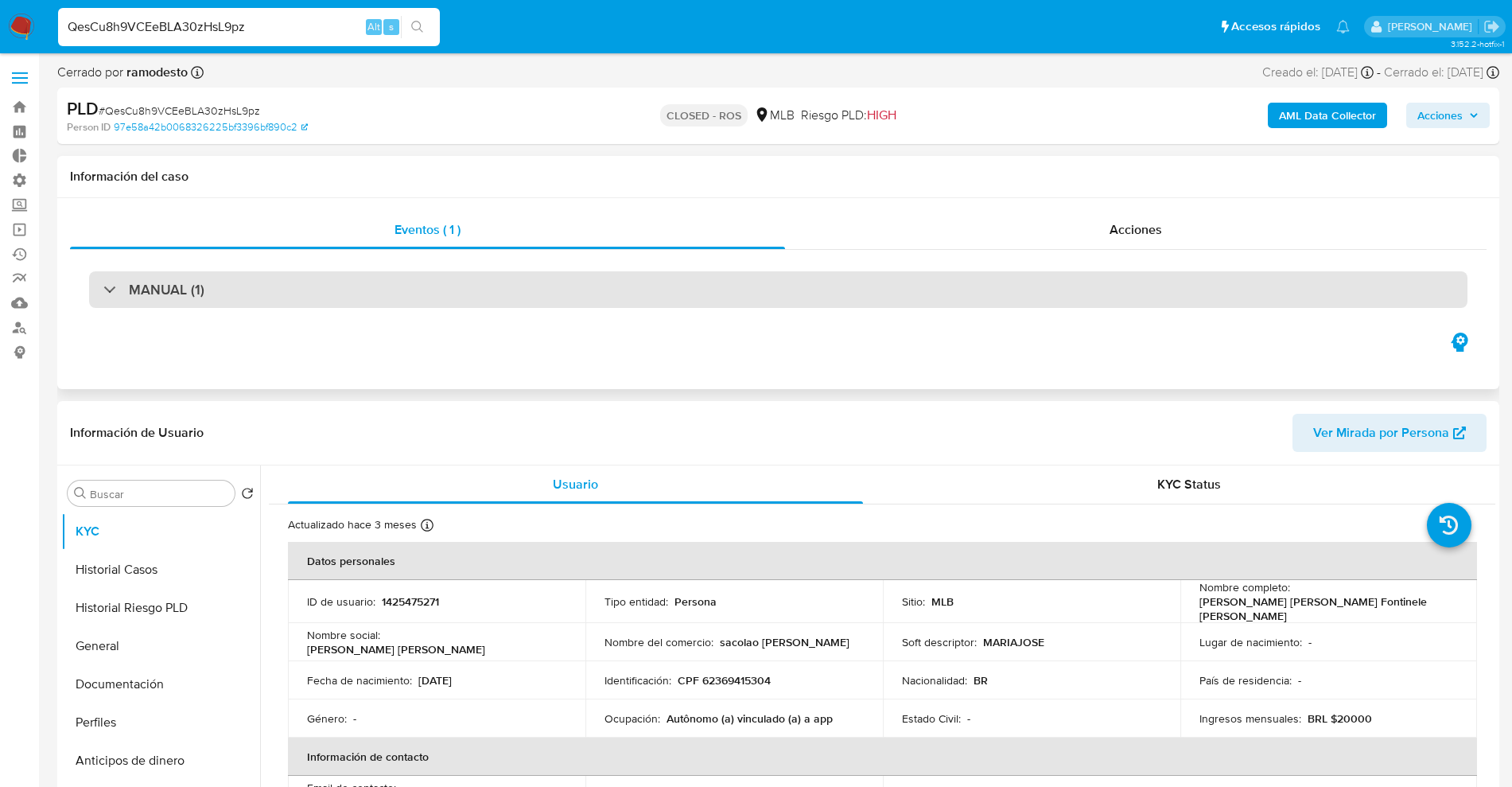
drag, startPoint x: 496, startPoint y: 277, endPoint x: 506, endPoint y: 297, distance: 22.4
click at [496, 283] on div "MANUAL (1)" at bounding box center [778, 290] width 1378 height 37
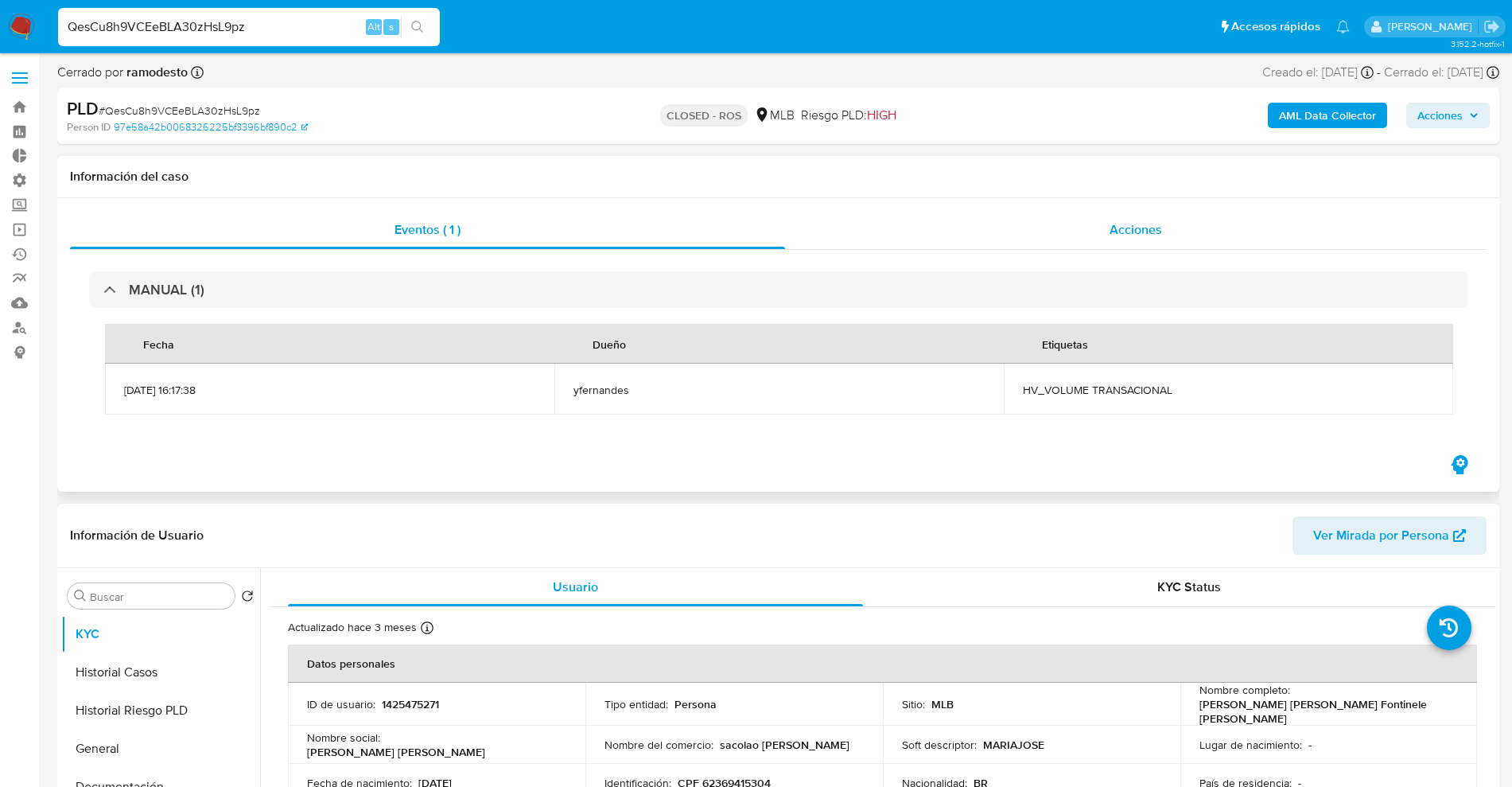
click at [1198, 240] on div "Acciones" at bounding box center [1135, 230] width 701 height 38
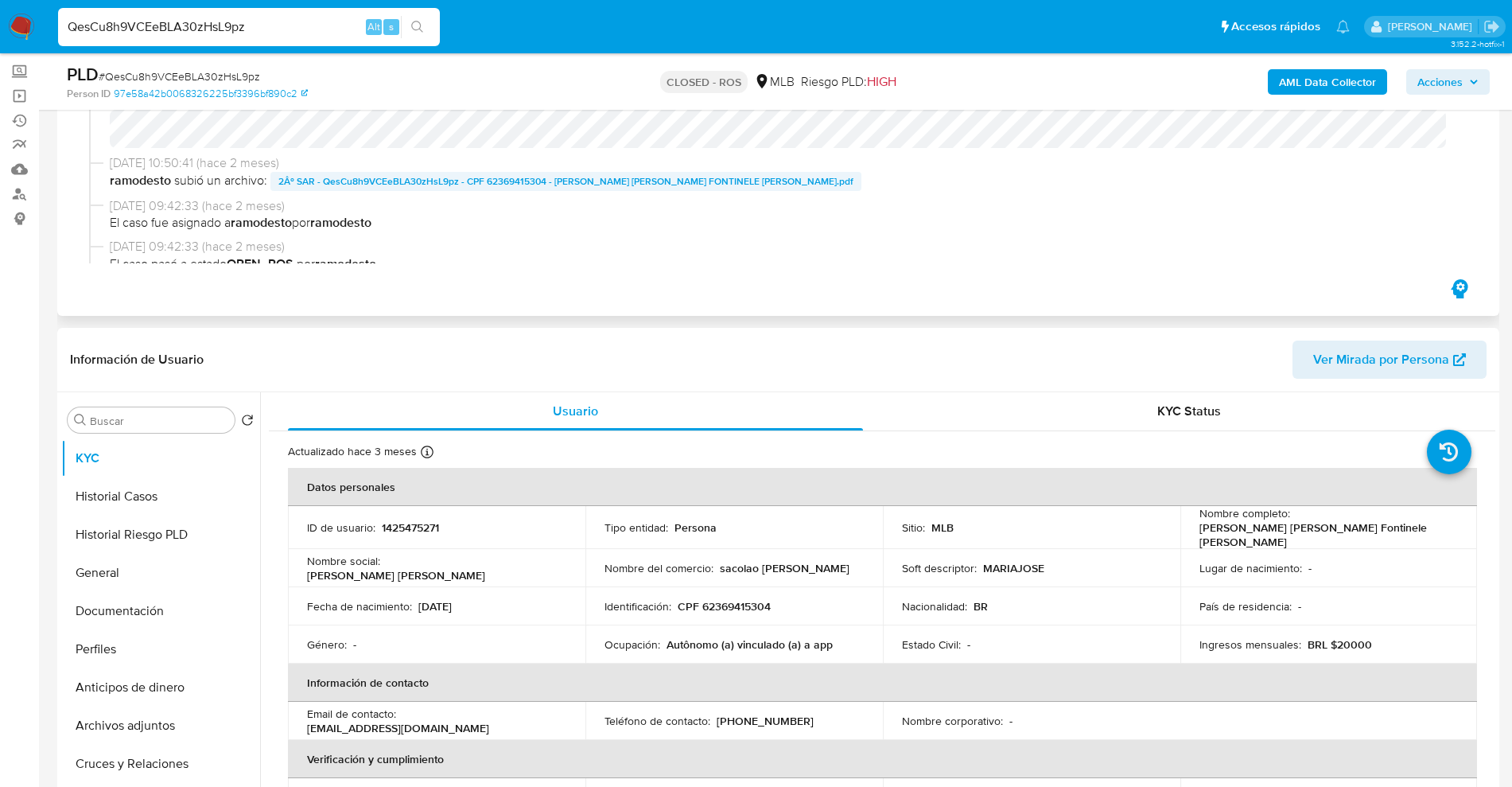
scroll to position [100, 0]
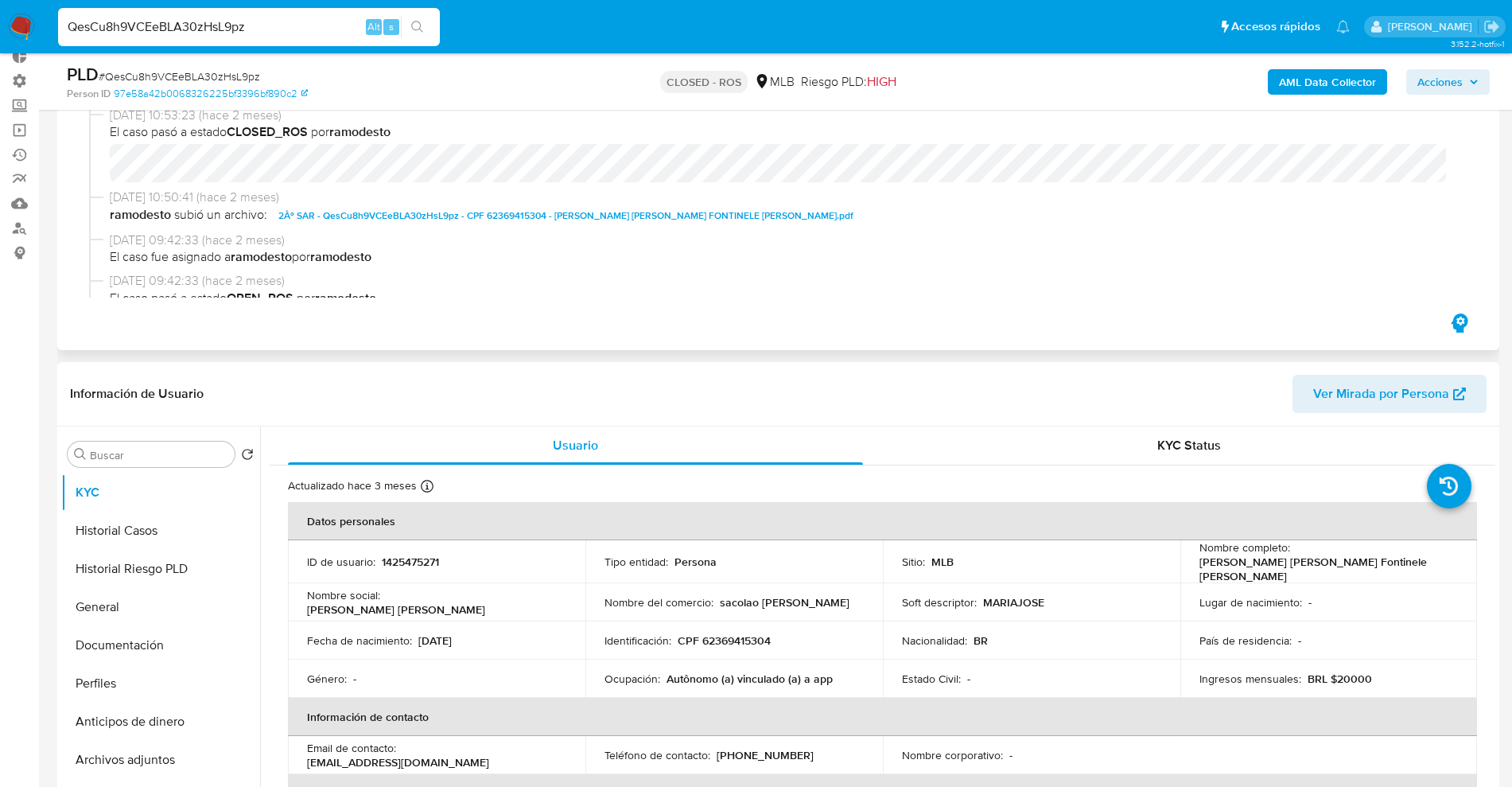
click at [607, 219] on span "2Âº SAR - QesCu8h9VCEeBLA30zHsL9pz - CPF 62369415304 - MARIA JOSE FONTINELE CAR…" at bounding box center [566, 216] width 575 height 19
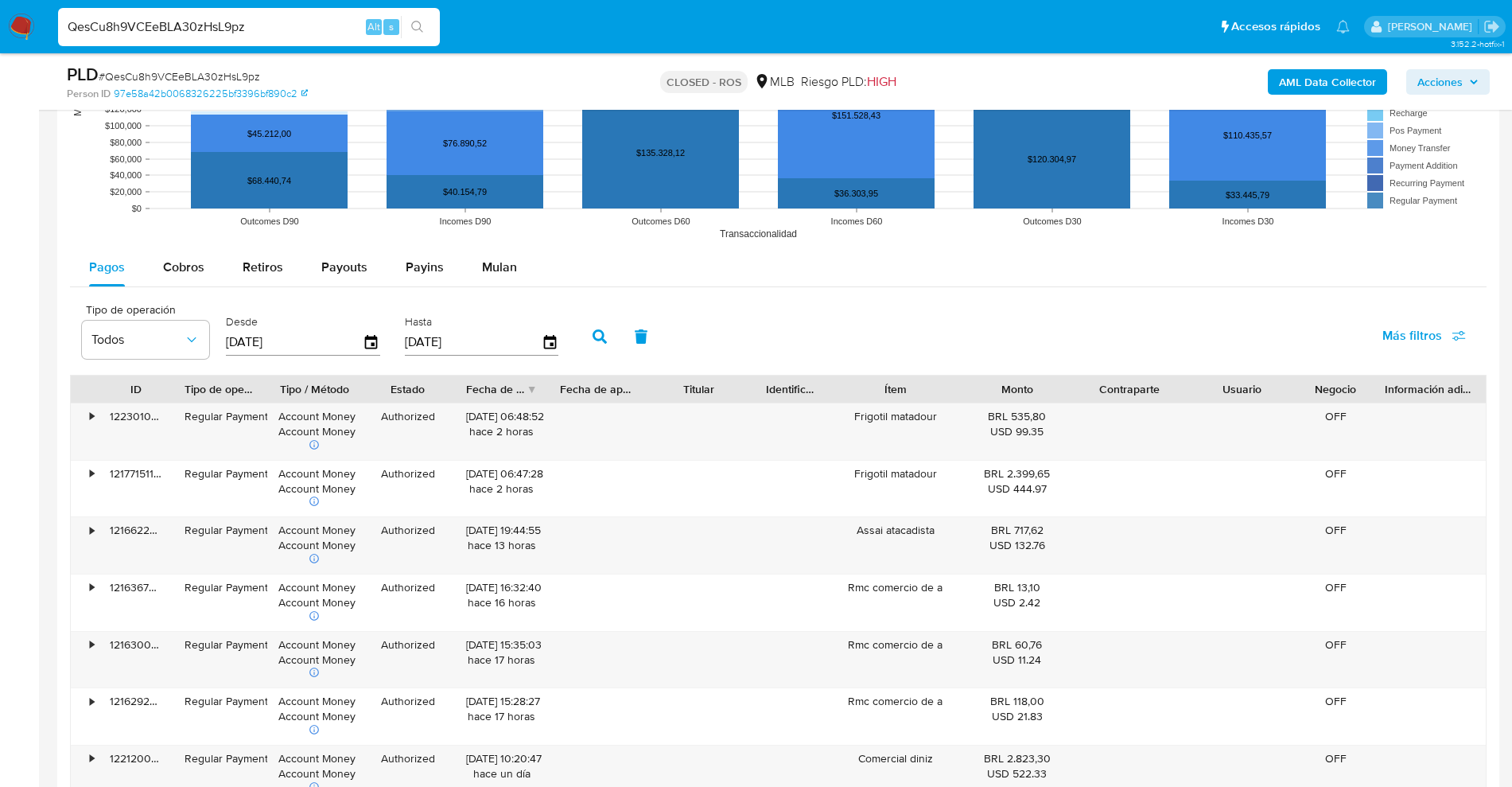
scroll to position [1691, 0]
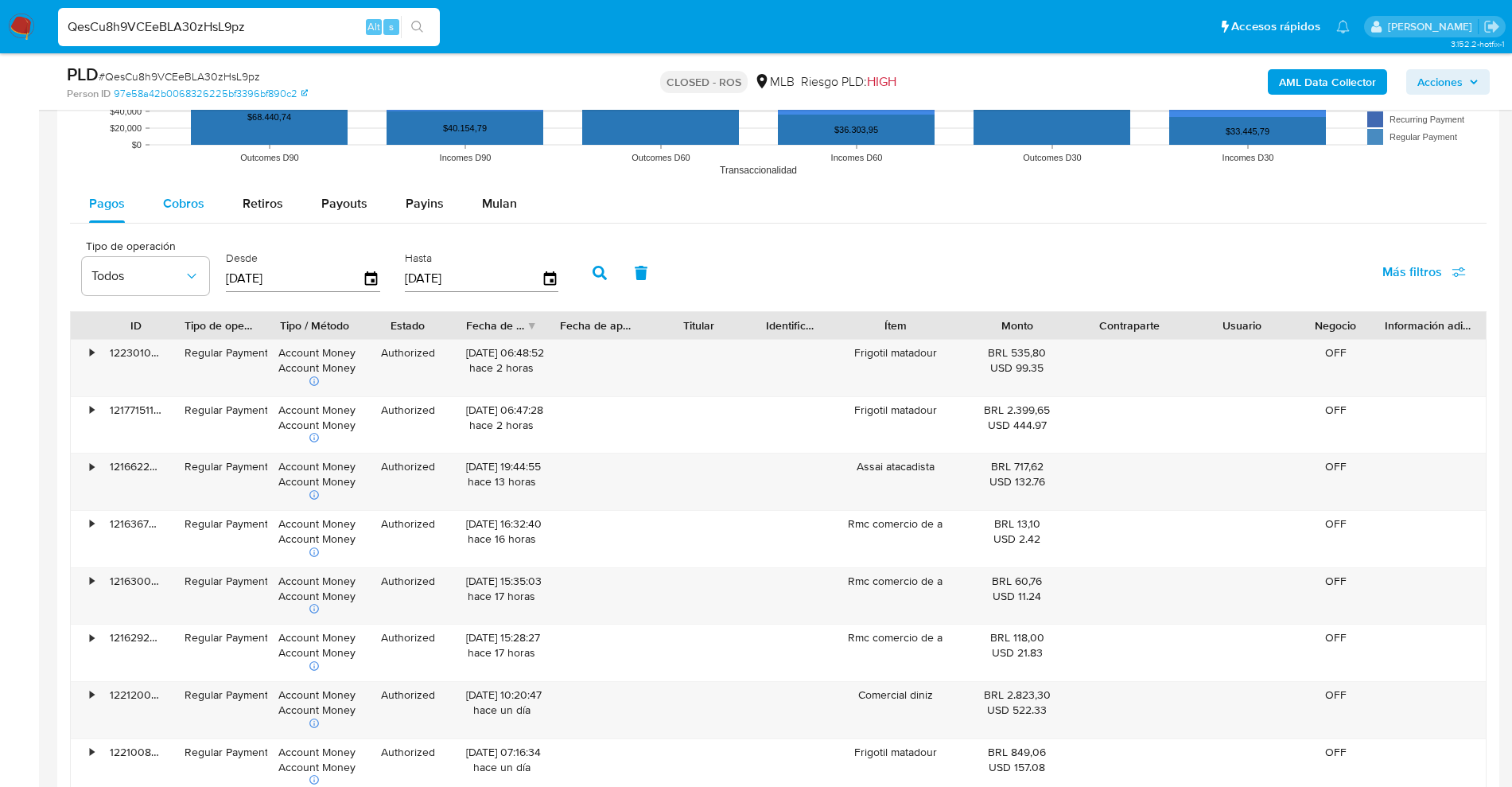
click at [163, 200] on span "Cobros" at bounding box center [184, 203] width 41 height 18
select select "10"
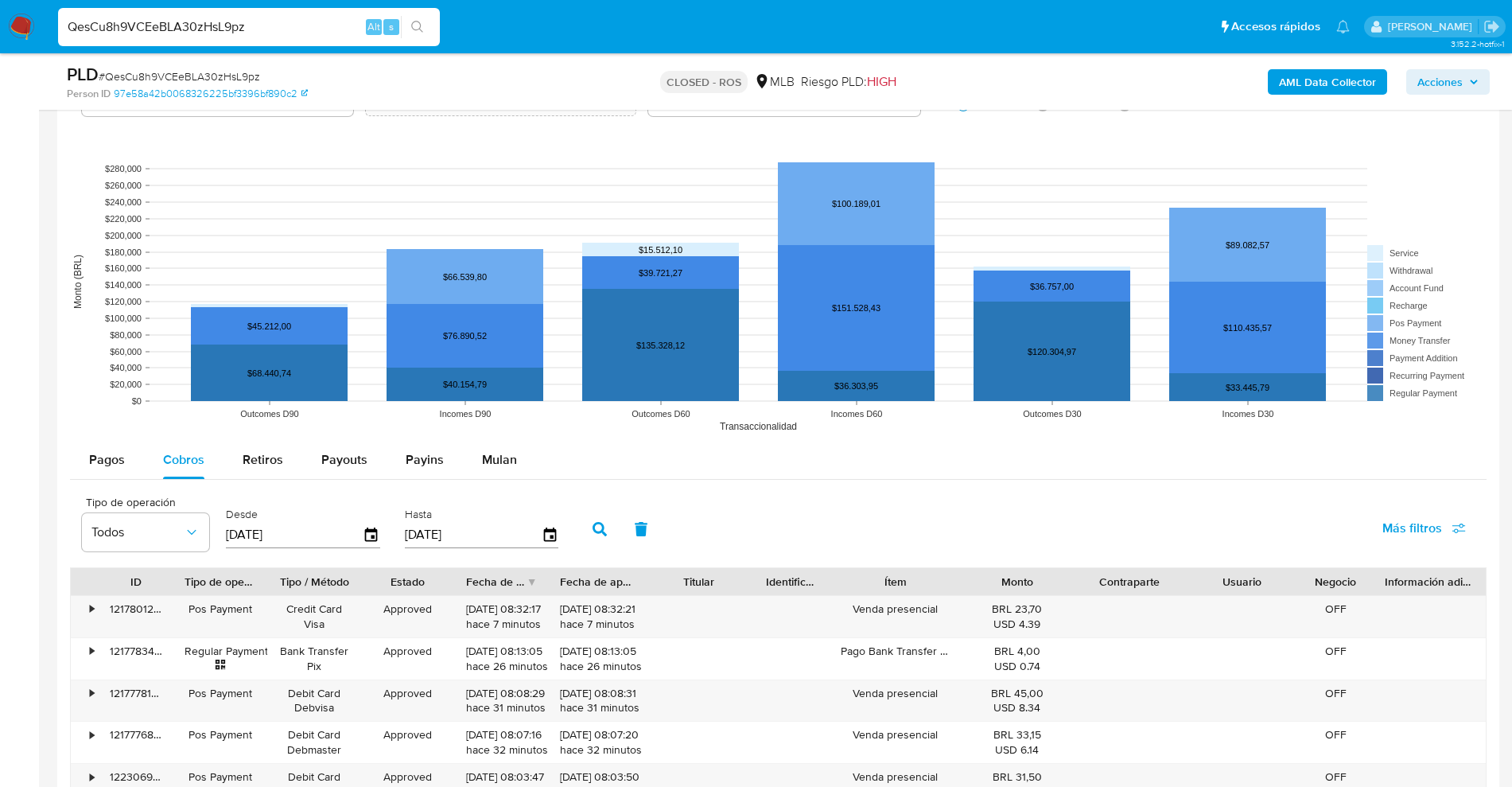
scroll to position [1251, 0]
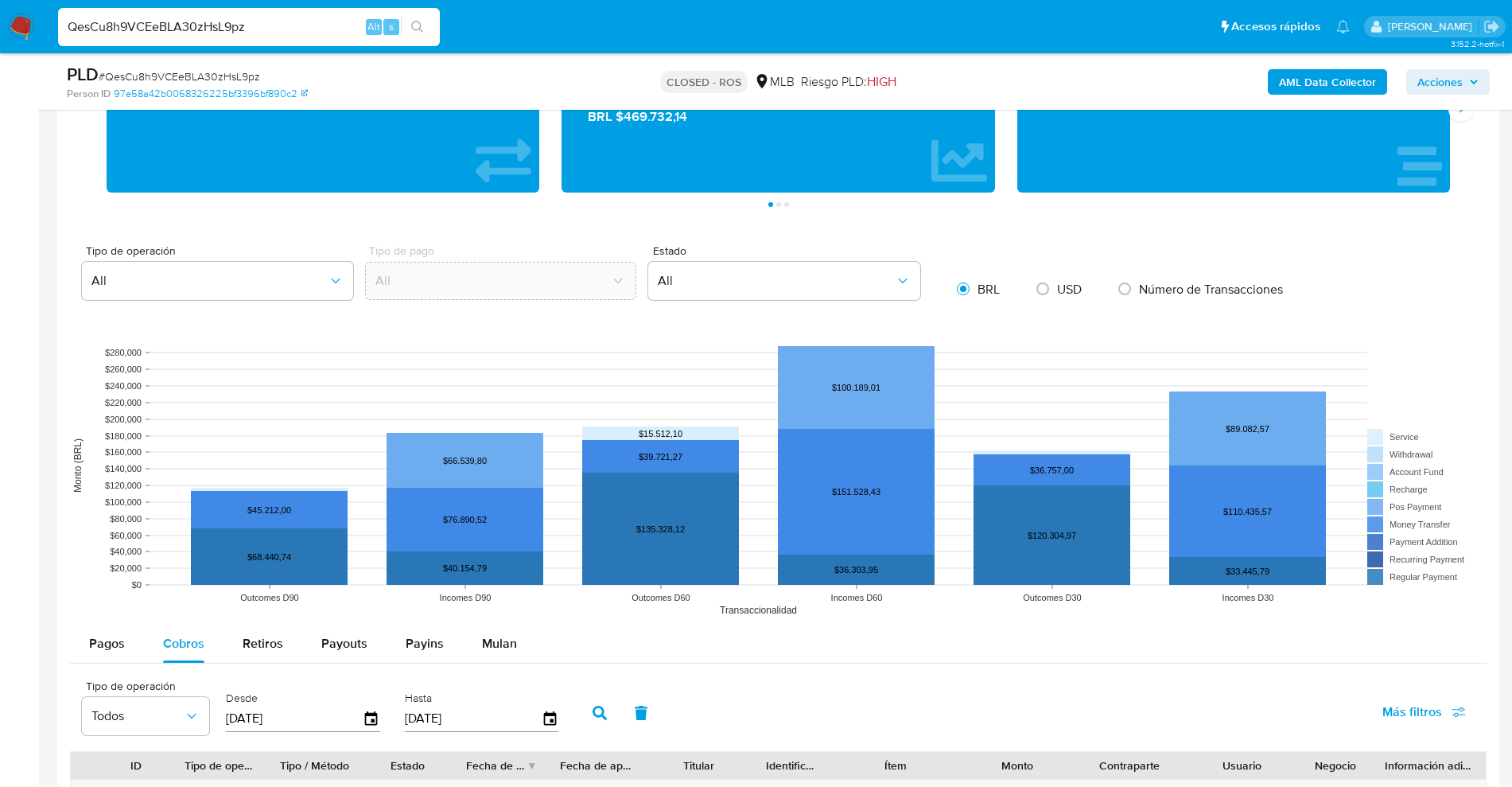
click at [532, 647] on div "Pagos Cobros Retiros Payouts Payins Mulan" at bounding box center [778, 643] width 1416 height 38
click at [504, 646] on span "Mulan" at bounding box center [499, 643] width 35 height 18
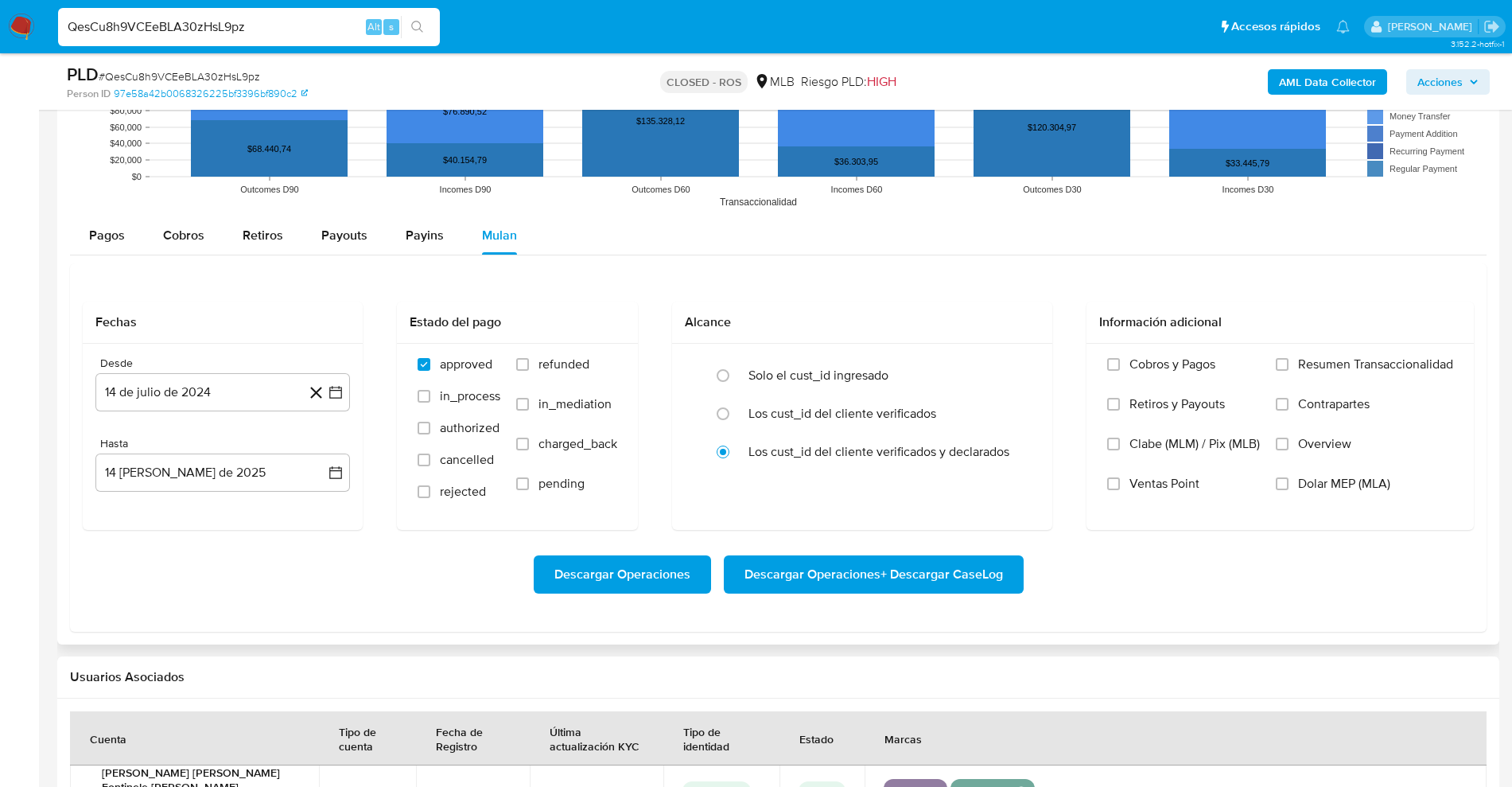
scroll to position [1644, 0]
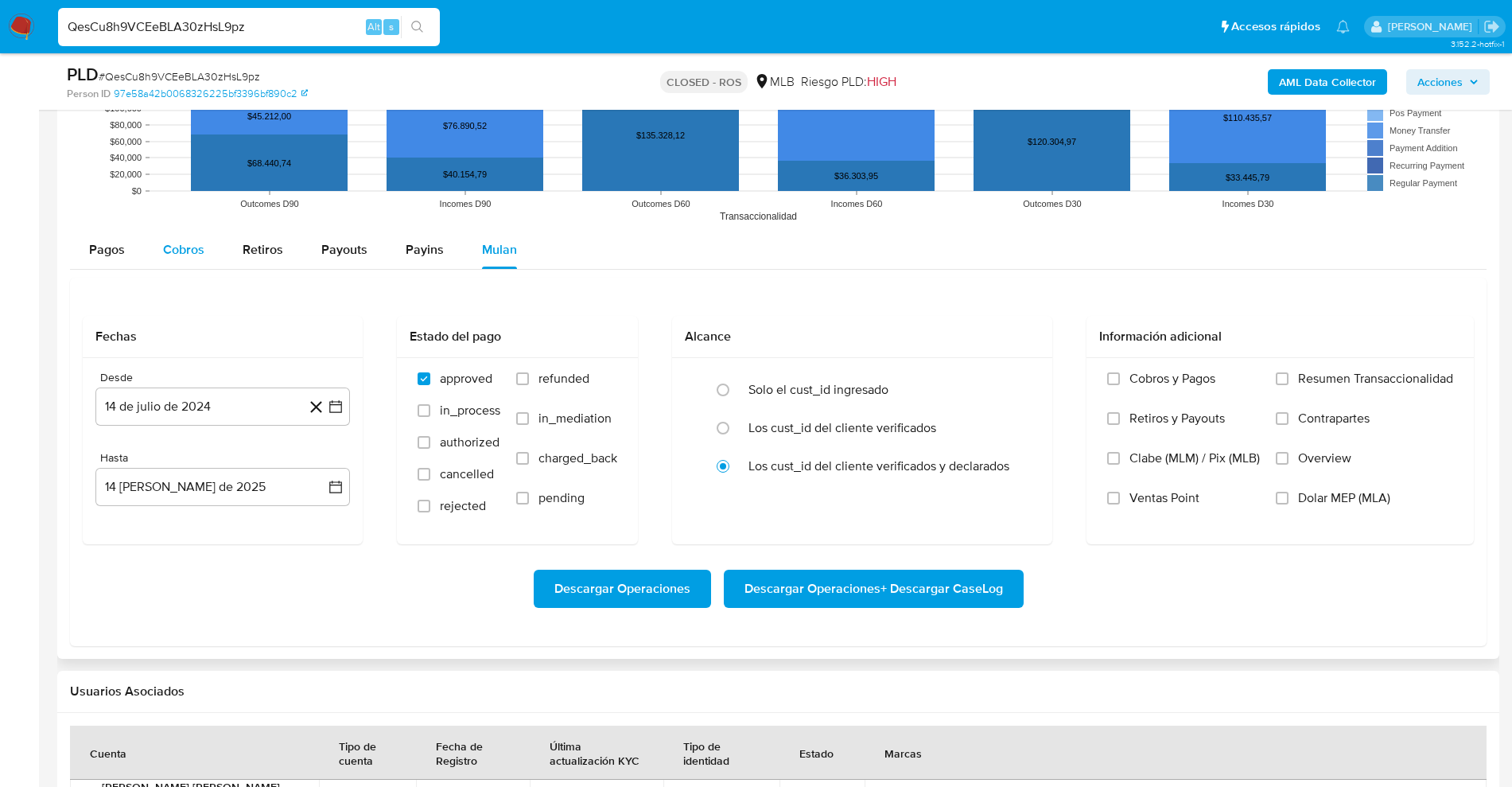
click at [164, 255] on span "Cobros" at bounding box center [184, 249] width 41 height 18
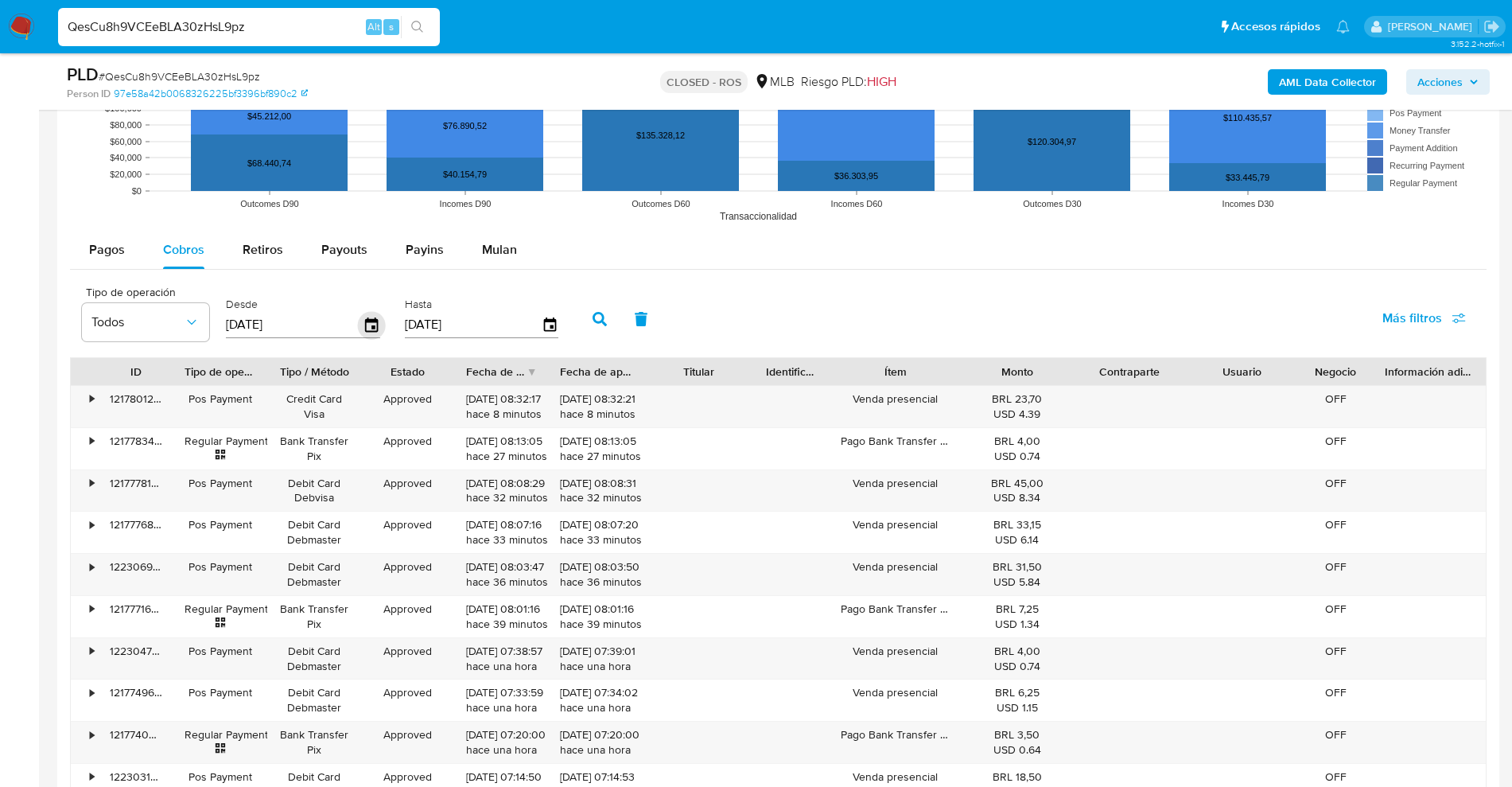
click at [374, 323] on icon "button" at bounding box center [371, 325] width 28 height 28
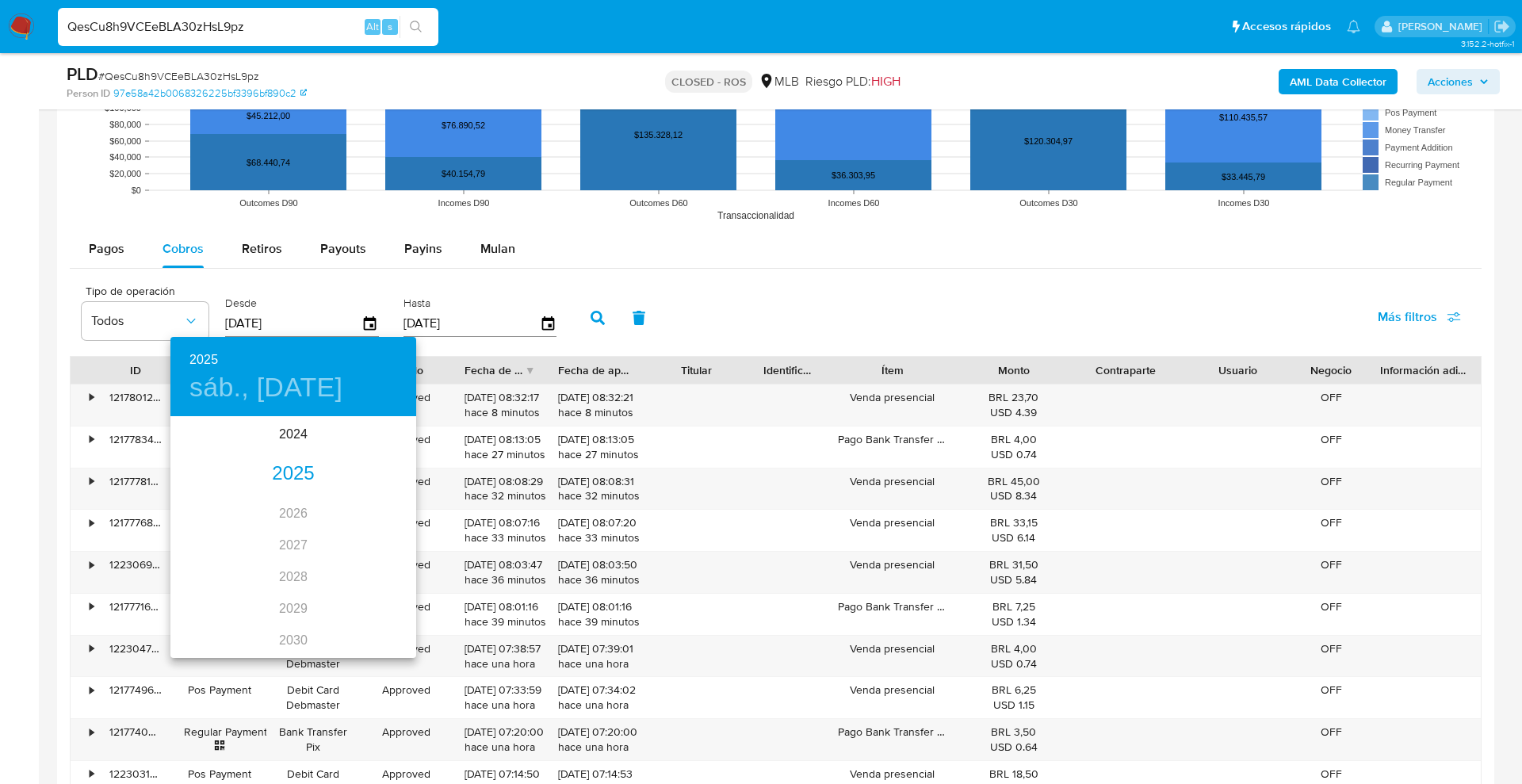
click at [293, 470] on div "2025" at bounding box center [293, 474] width 246 height 32
click at [213, 506] on div "abr." at bounding box center [211, 507] width 82 height 60
click at [229, 495] on p "1" at bounding box center [230, 500] width 6 height 16
type input "01/04/2025"
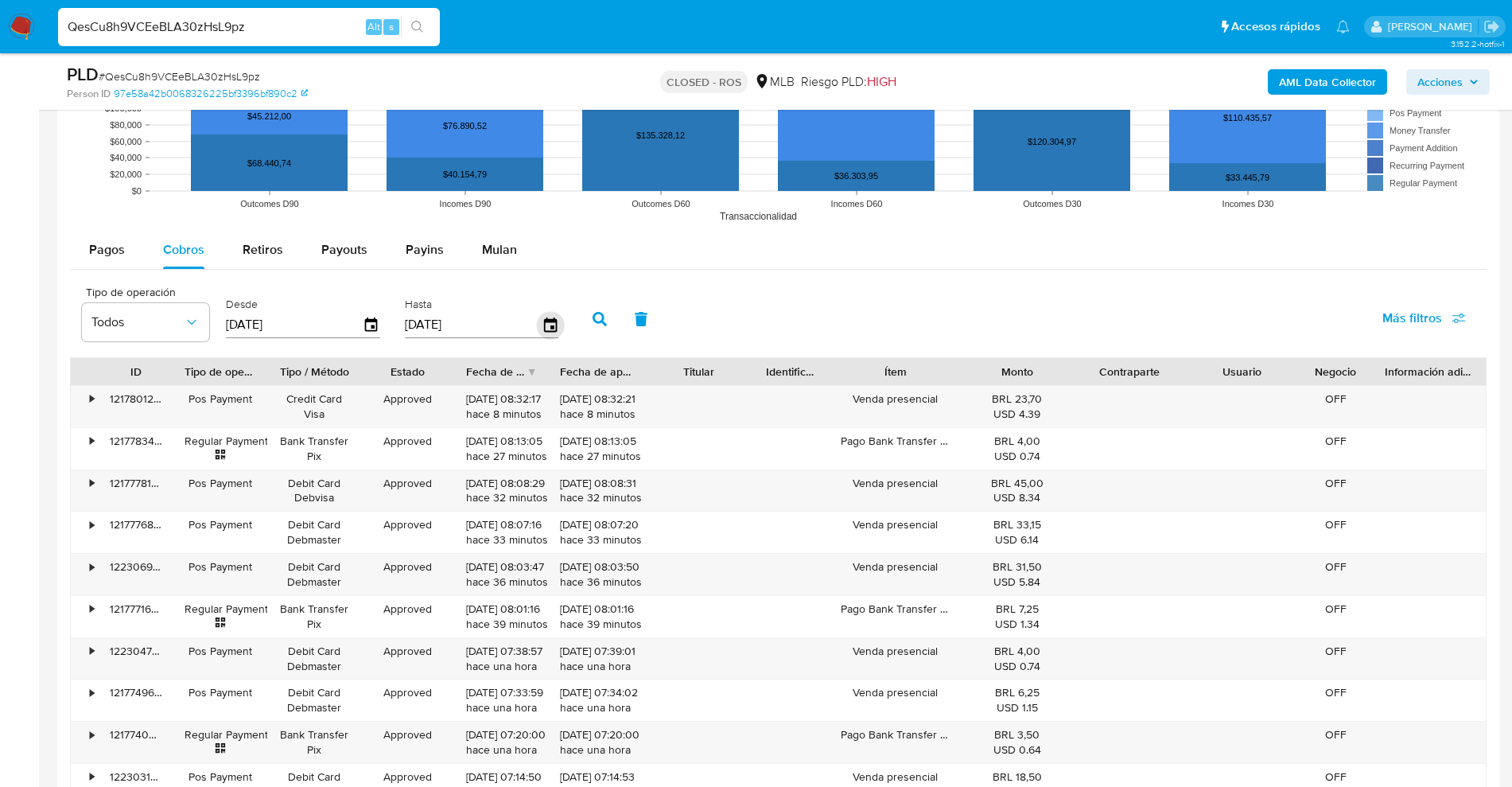
click at [551, 330] on icon "button" at bounding box center [550, 325] width 13 height 14
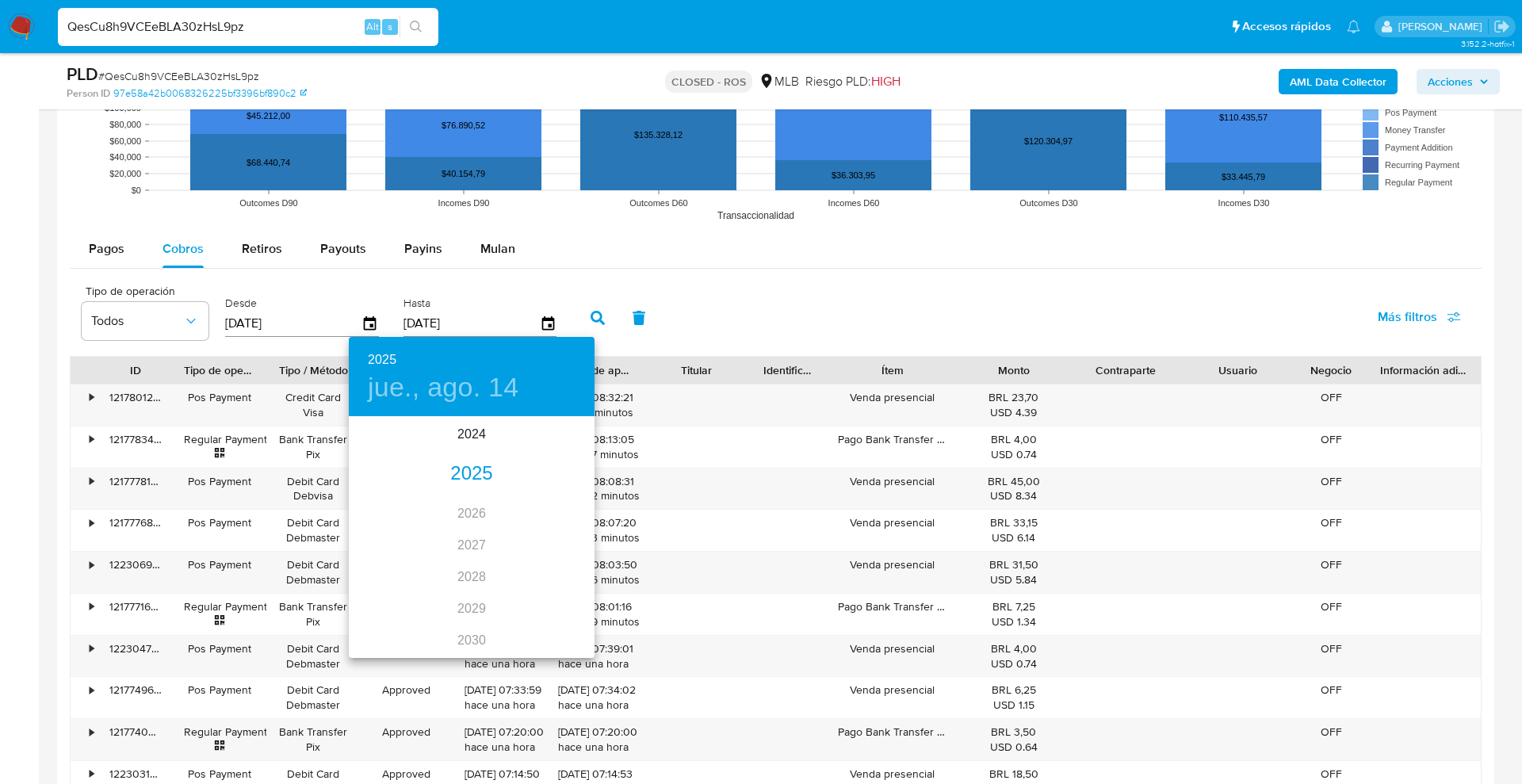
click at [455, 464] on div "2025" at bounding box center [472, 474] width 246 height 32
click at [388, 509] on div "abr." at bounding box center [390, 507] width 82 height 60
click at [443, 607] on p "30" at bounding box center [440, 614] width 13 height 16
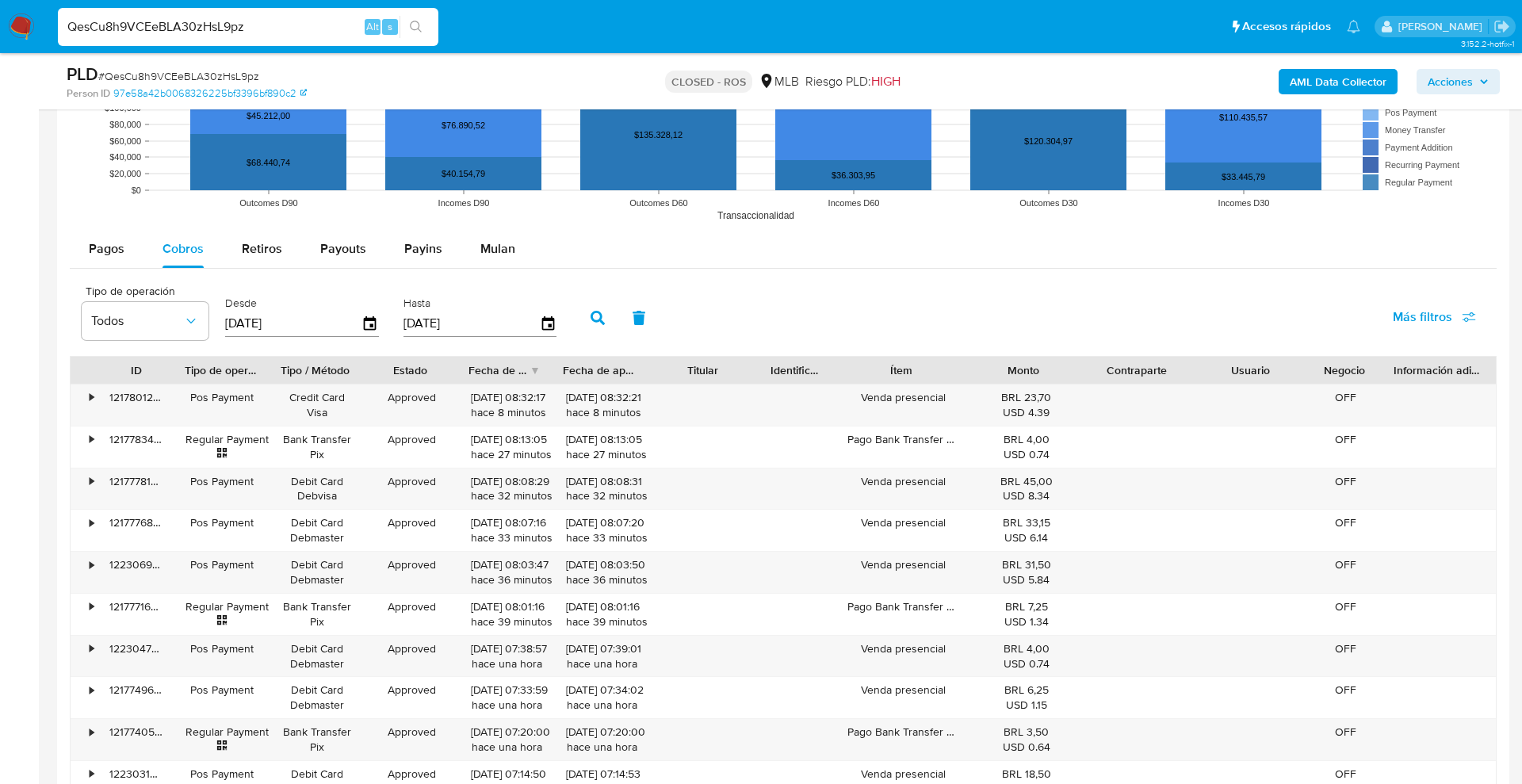
type input "30/04/2025"
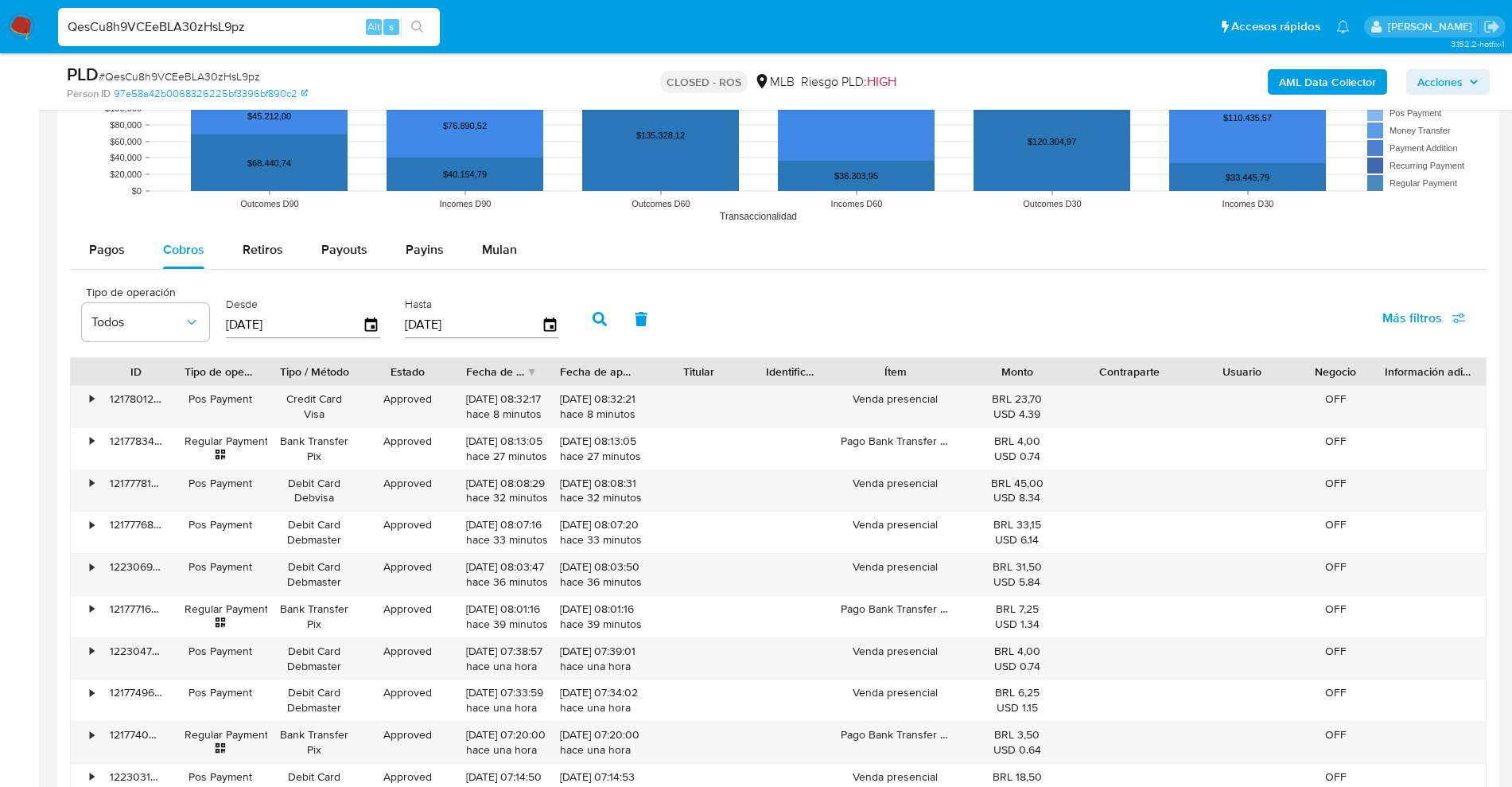
click at [602, 318] on icon "button" at bounding box center [599, 319] width 14 height 14
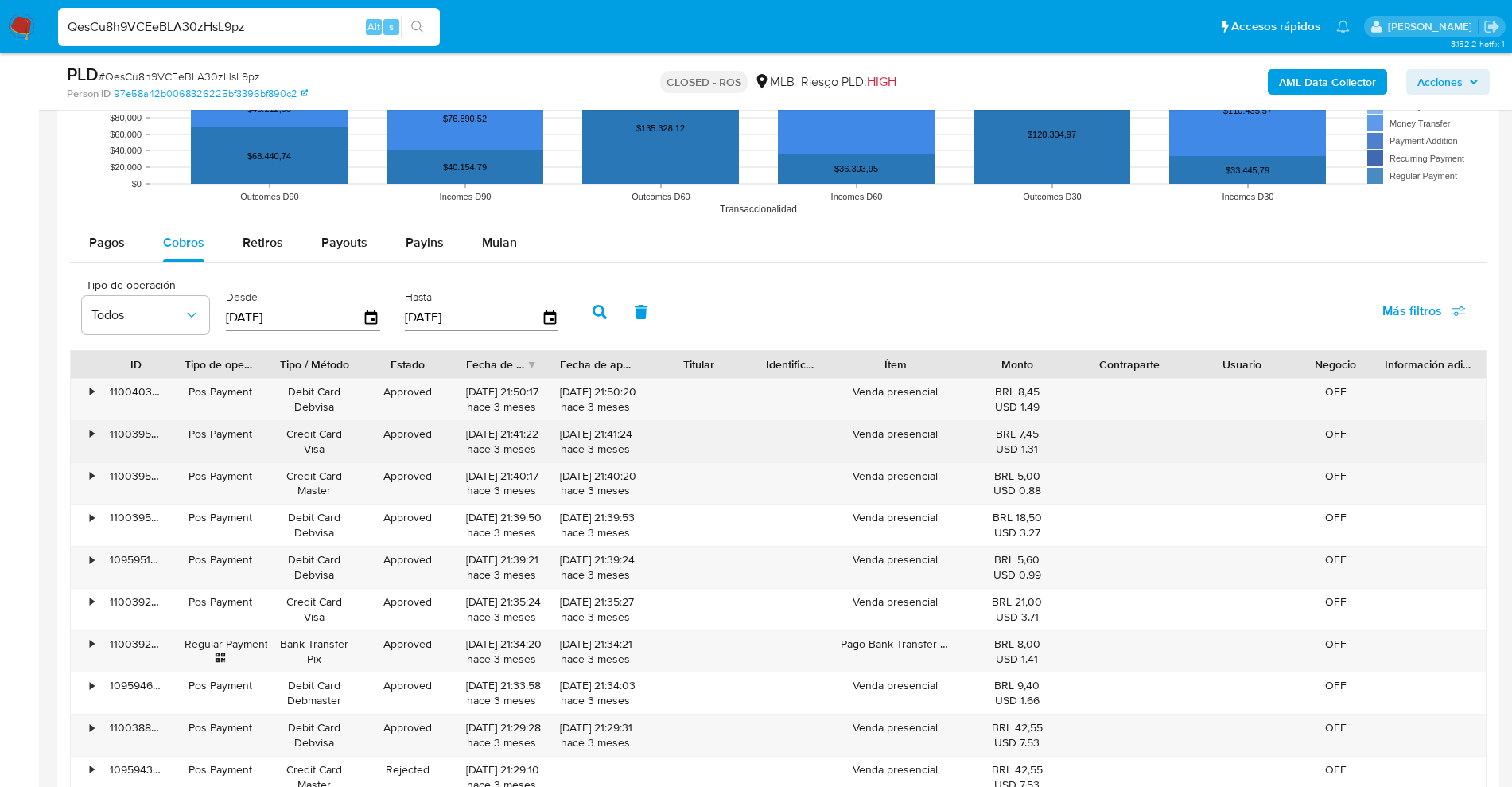
scroll to position [1648, 0]
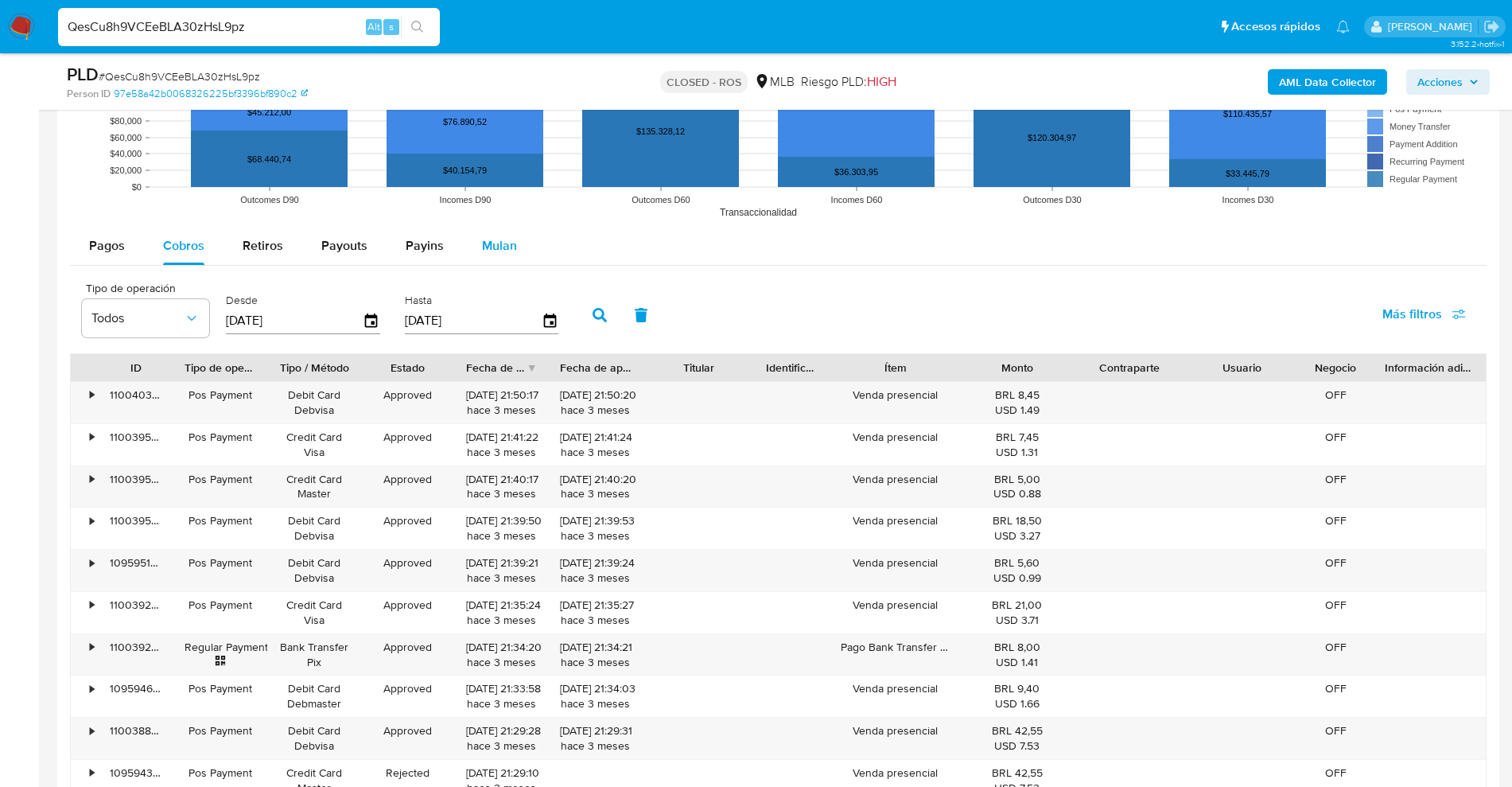
click at [482, 240] on span "Mulan" at bounding box center [499, 245] width 35 height 18
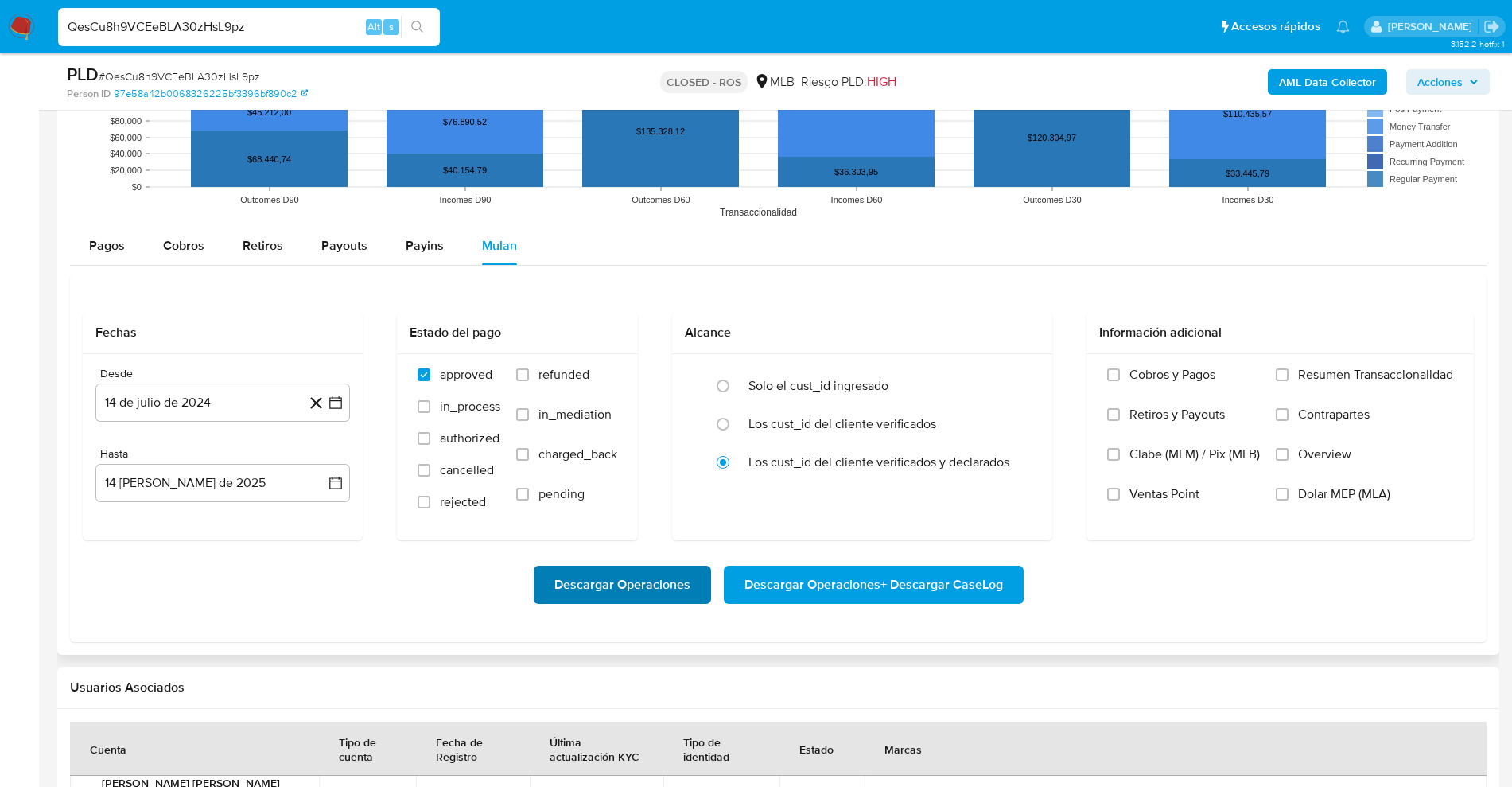
click at [622, 568] on span "Descargar Operaciones" at bounding box center [622, 585] width 136 height 35
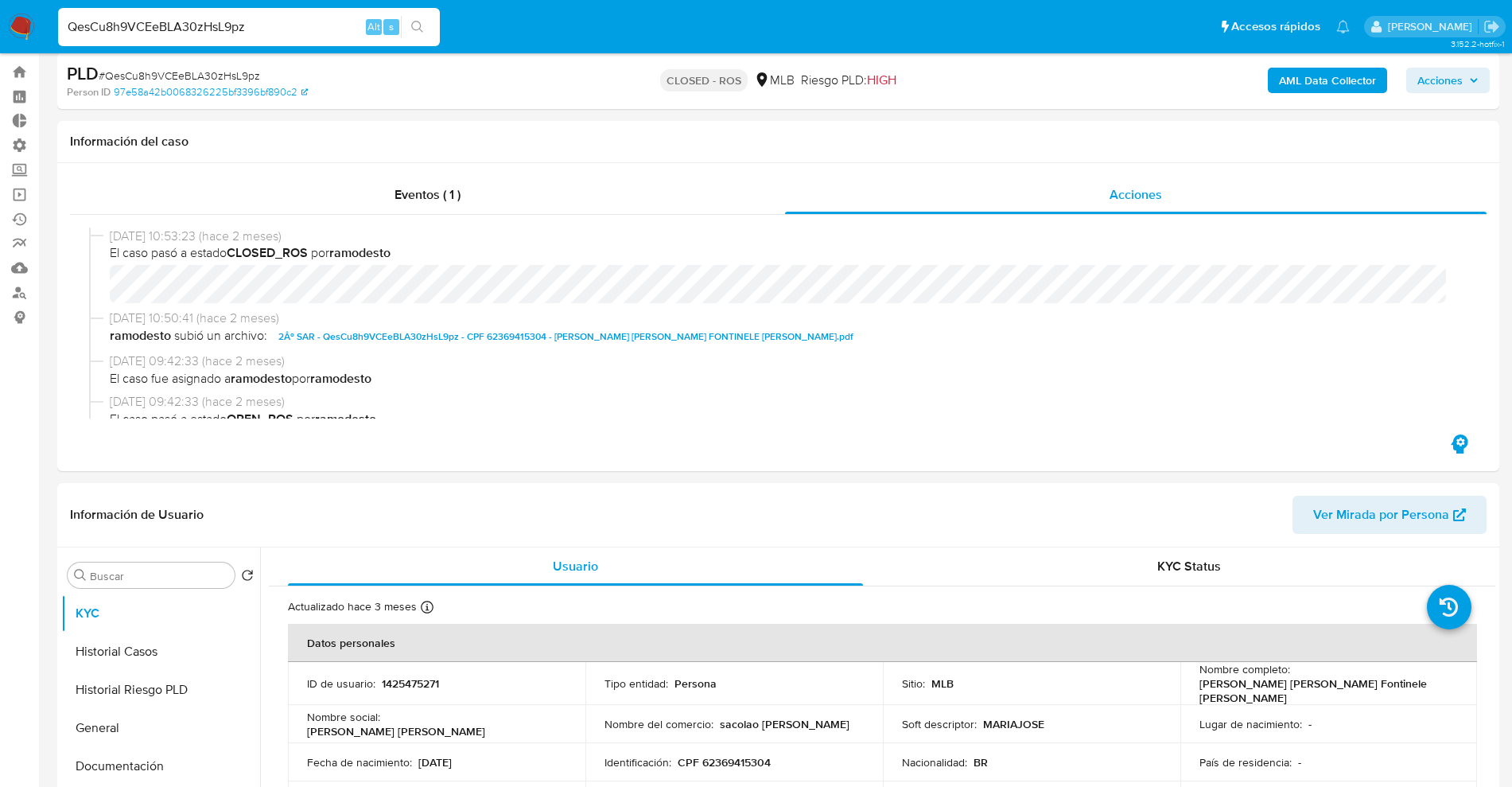
scroll to position [0, 0]
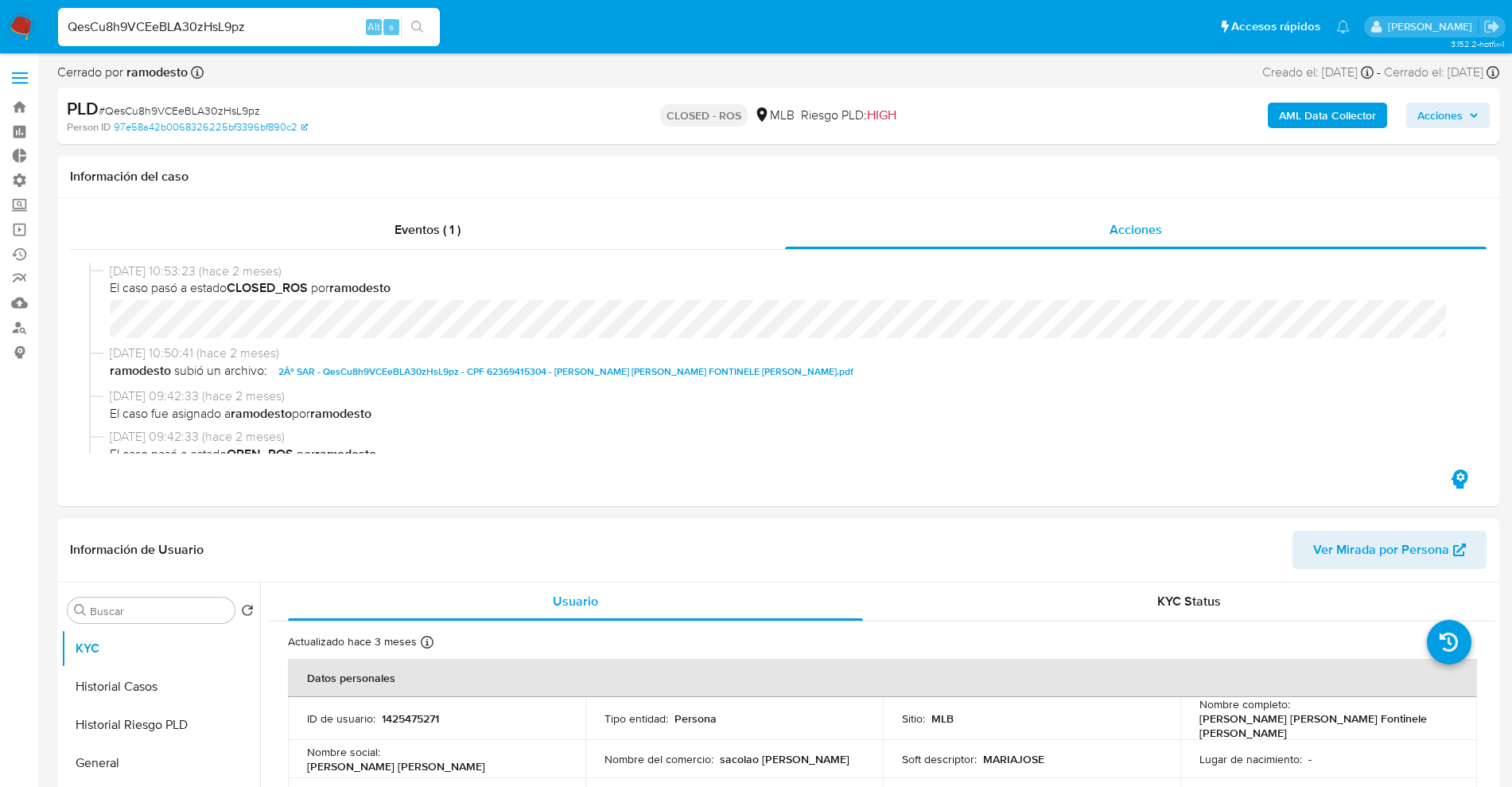
click at [26, 80] on label at bounding box center [20, 78] width 40 height 34
click at [0, 0] on input "checkbox" at bounding box center [0, 0] width 0 height 0
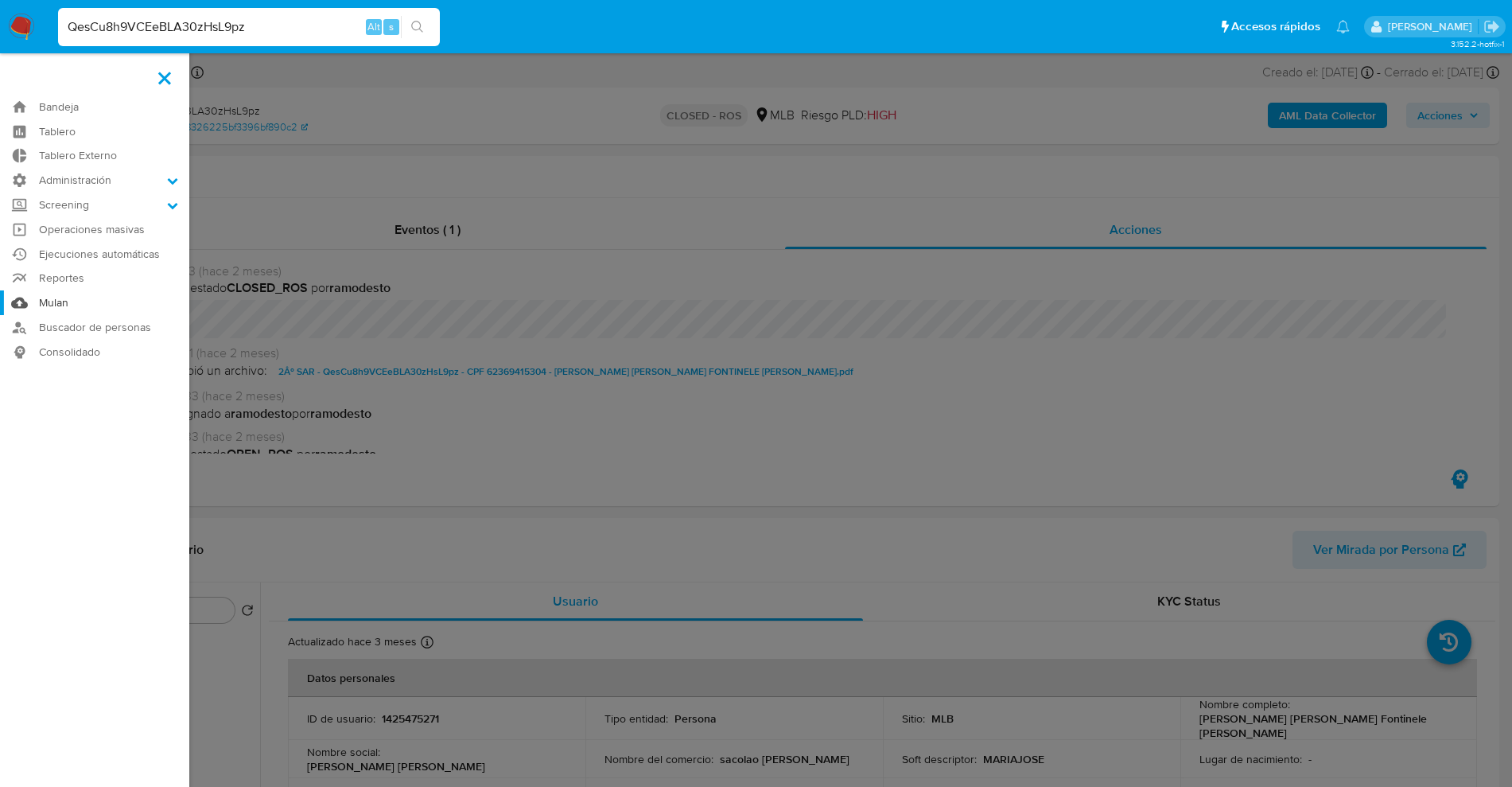
click at [58, 305] on link "Mulan" at bounding box center [94, 303] width 189 height 25
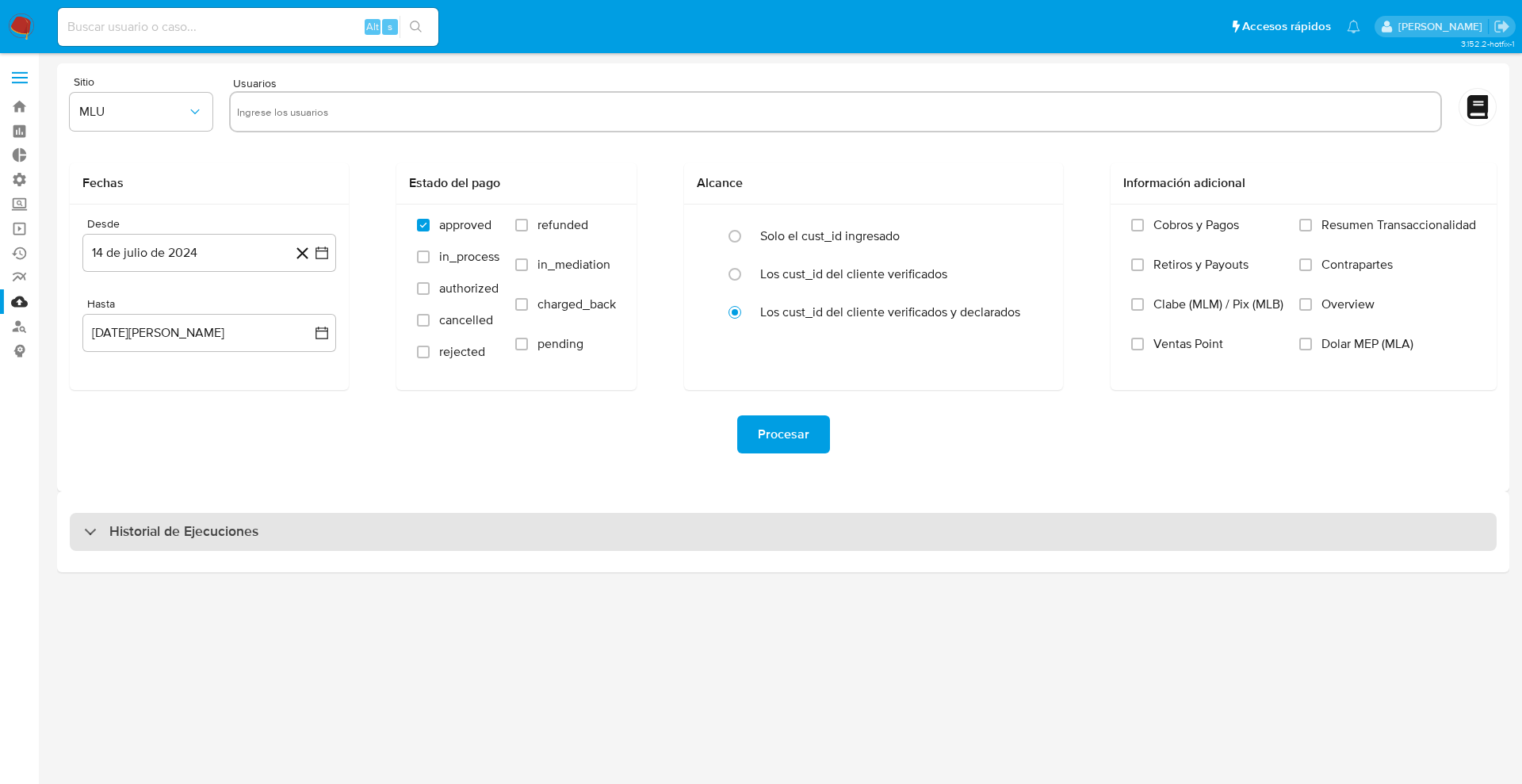
click at [383, 549] on div "Historial de Ejecuciones" at bounding box center [784, 532] width 1427 height 38
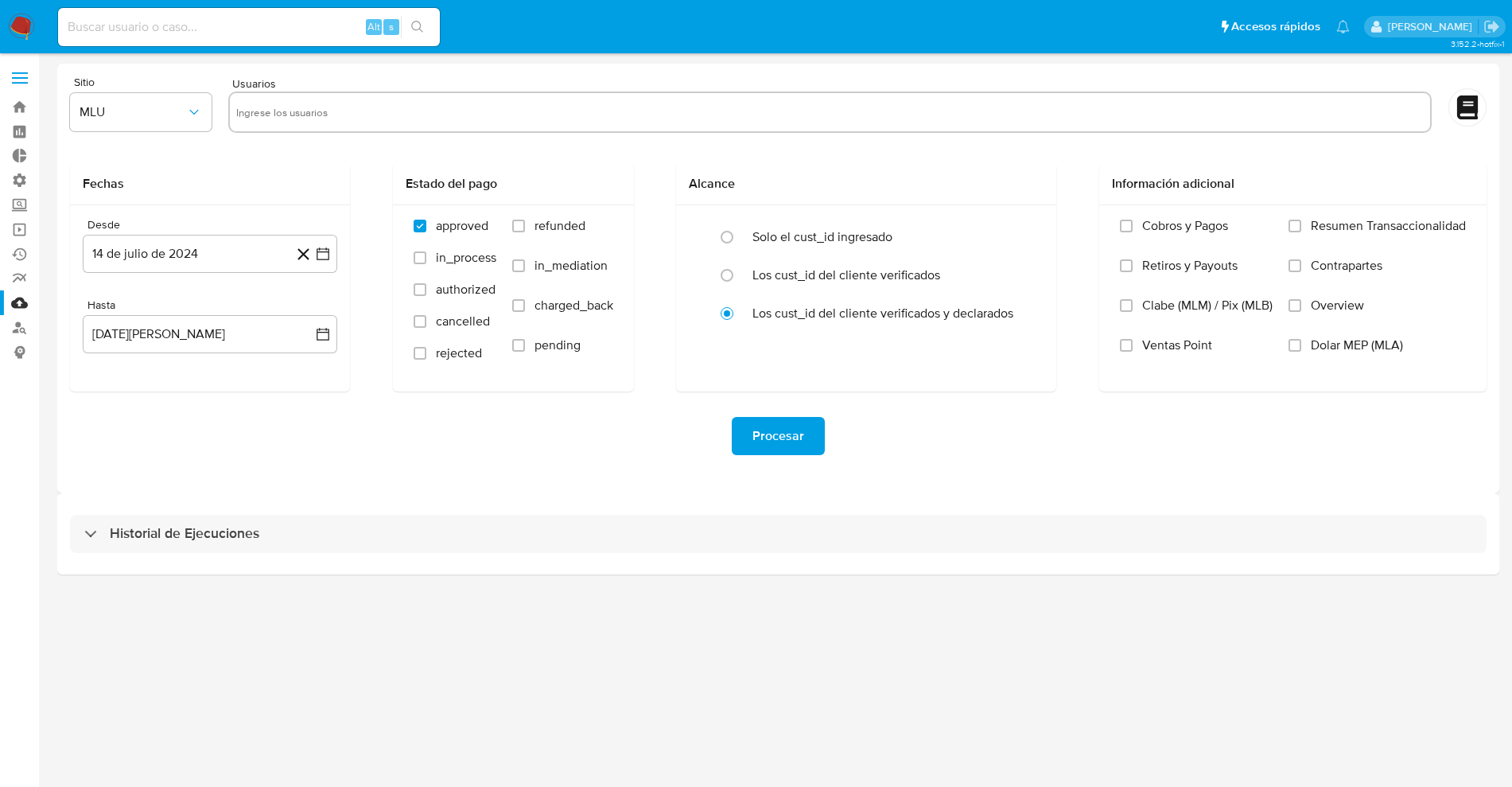
select select "10"
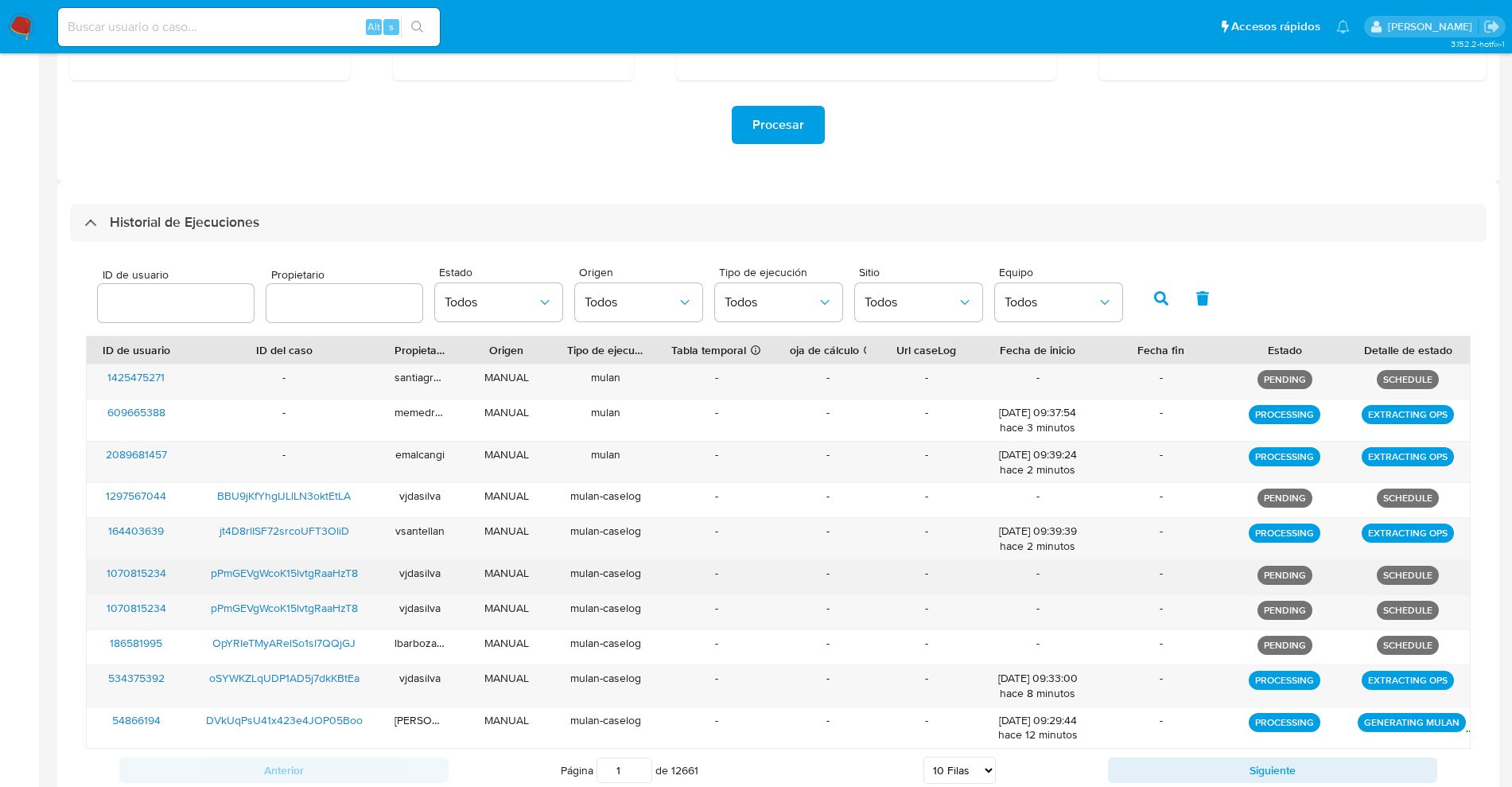
scroll to position [363, 0]
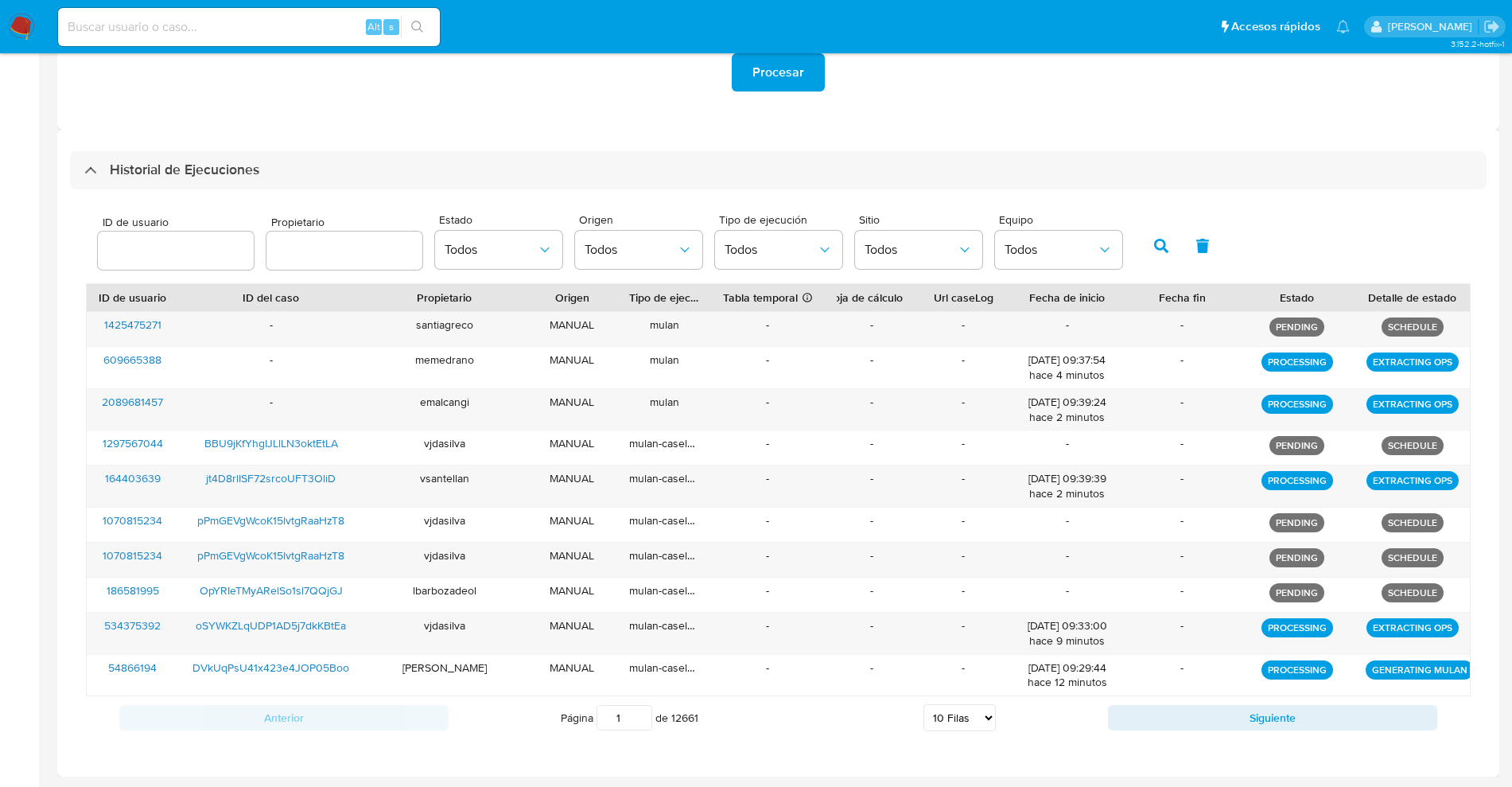
drag, startPoint x: 454, startPoint y: 298, endPoint x: 543, endPoint y: 287, distance: 89.7
click at [543, 287] on div "ID de usuario ID del caso Propietario Origen Tipo de ejecución Tabla temporal D…" at bounding box center [778, 298] width 1383 height 27
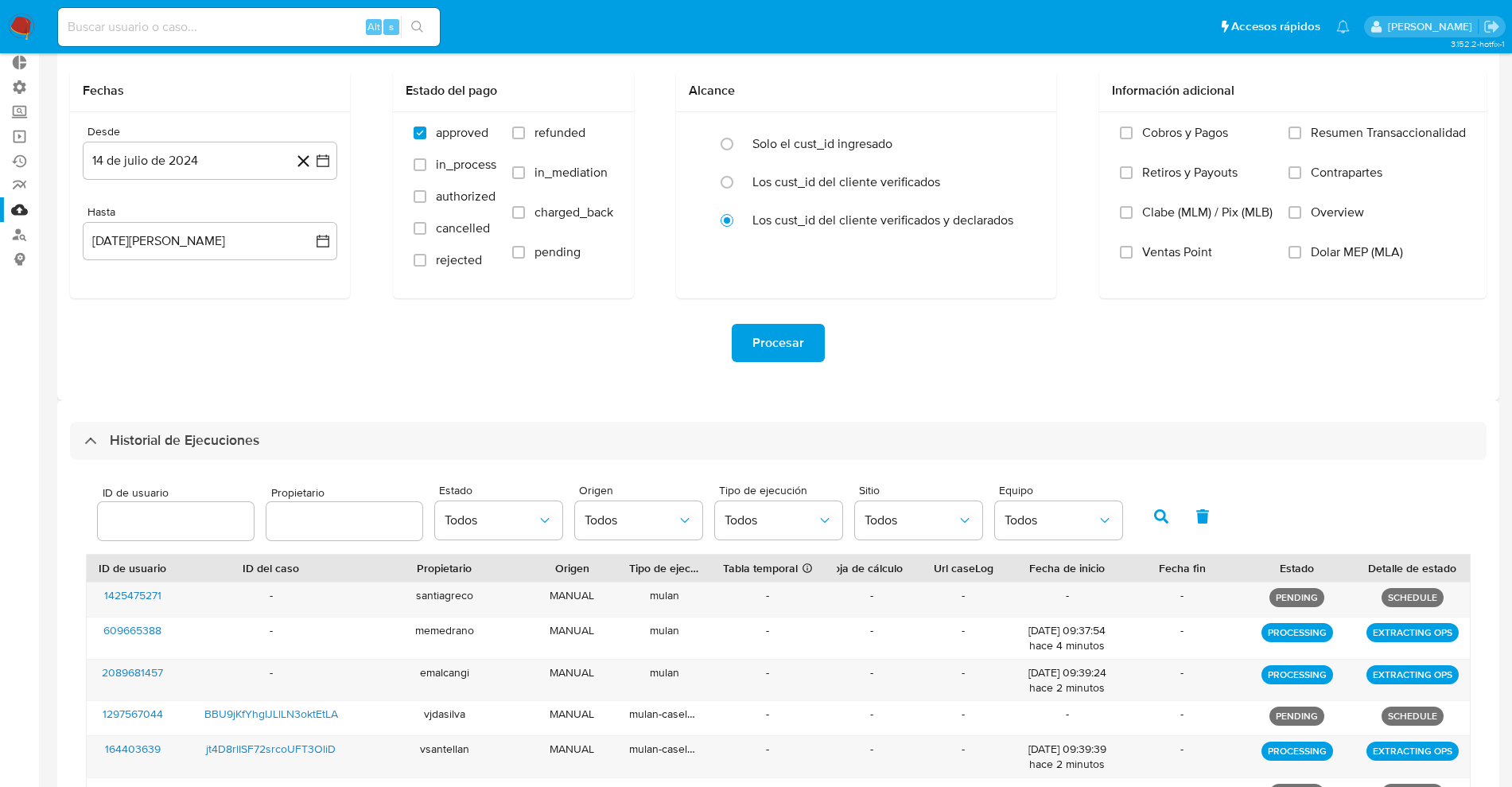
scroll to position [0, 0]
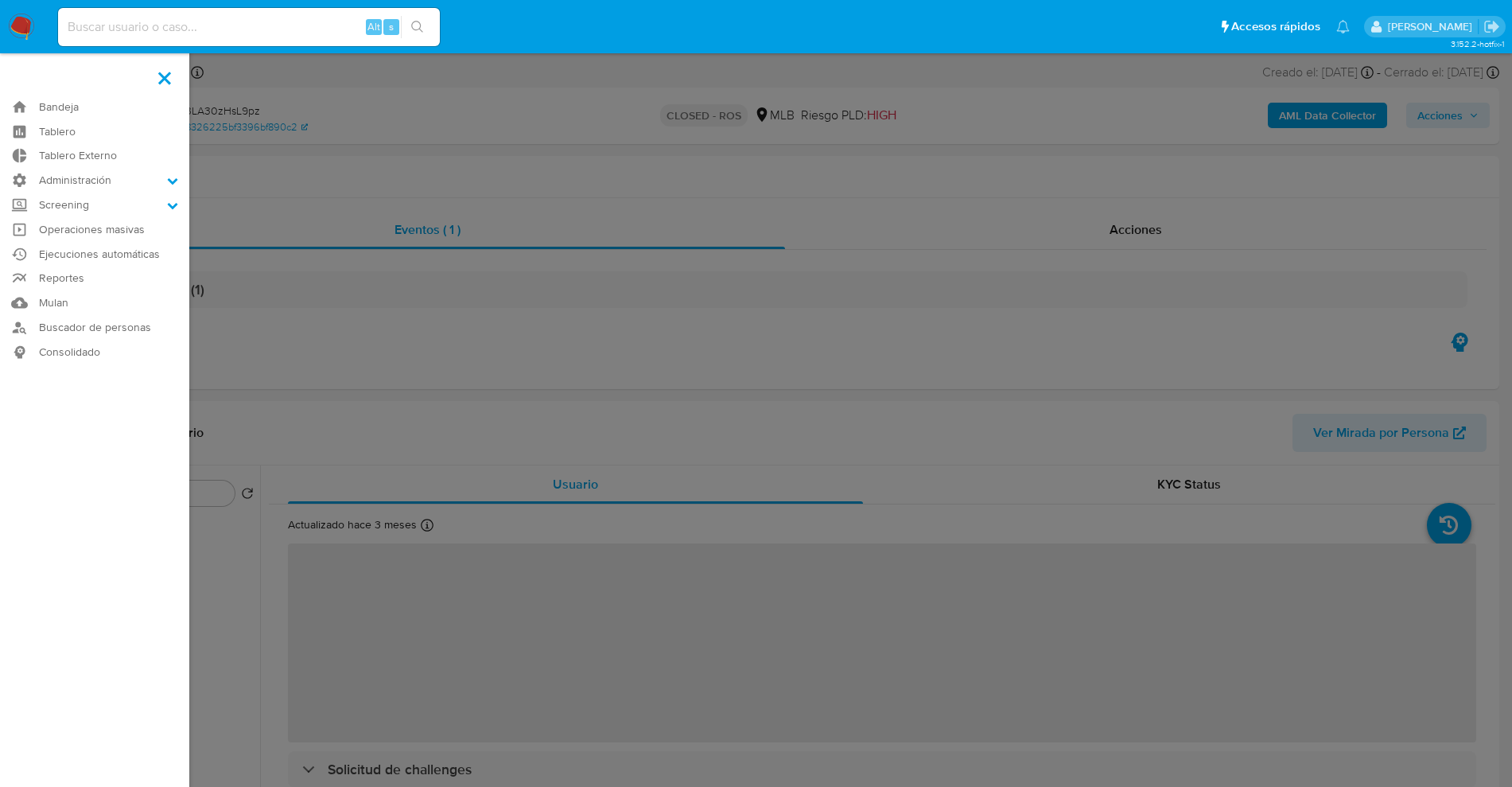
click at [381, 320] on label at bounding box center [756, 394] width 1512 height 787
click at [0, 0] on input "checkbox" at bounding box center [0, 0] width 0 height 0
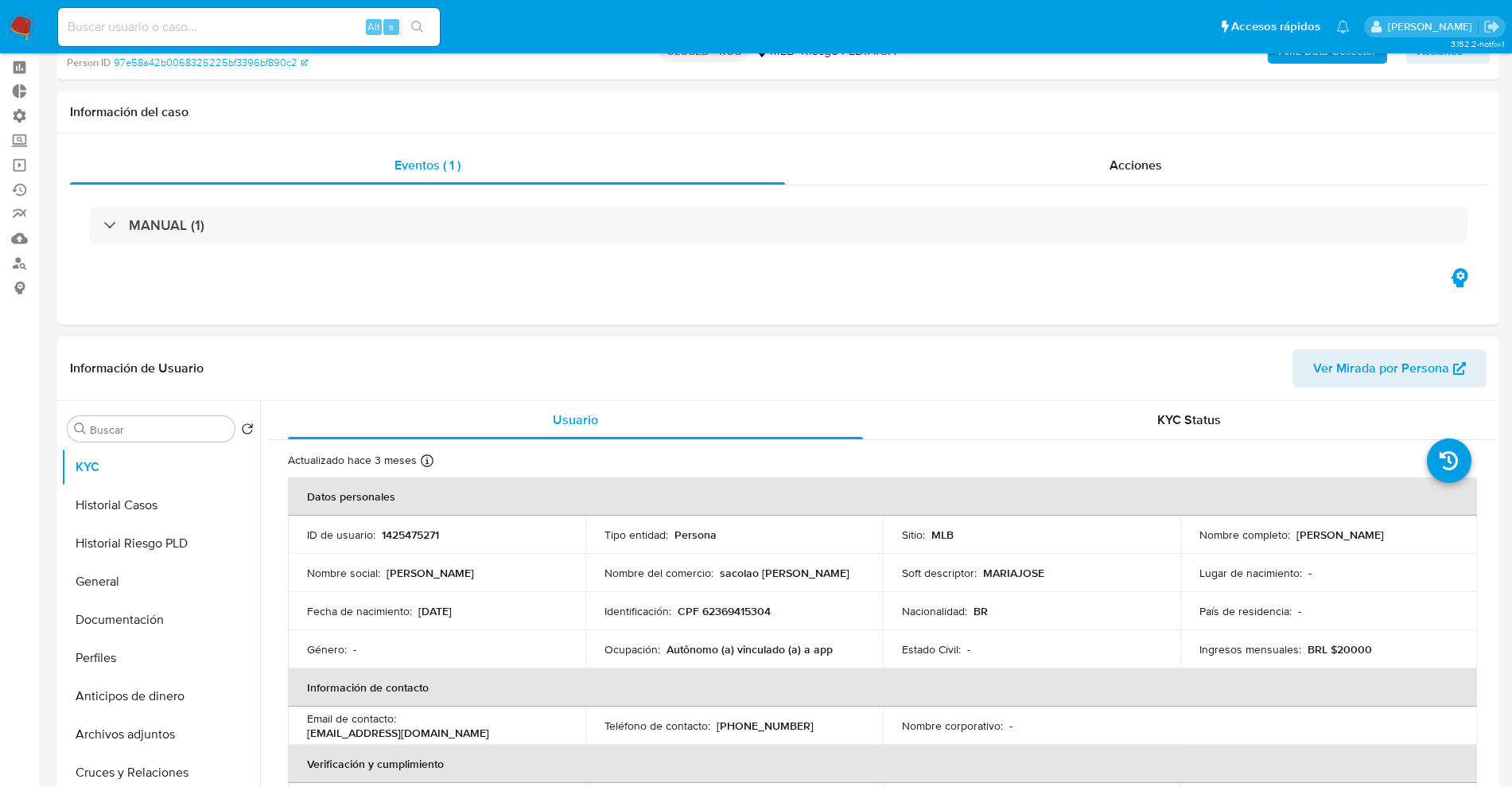
select select "10"
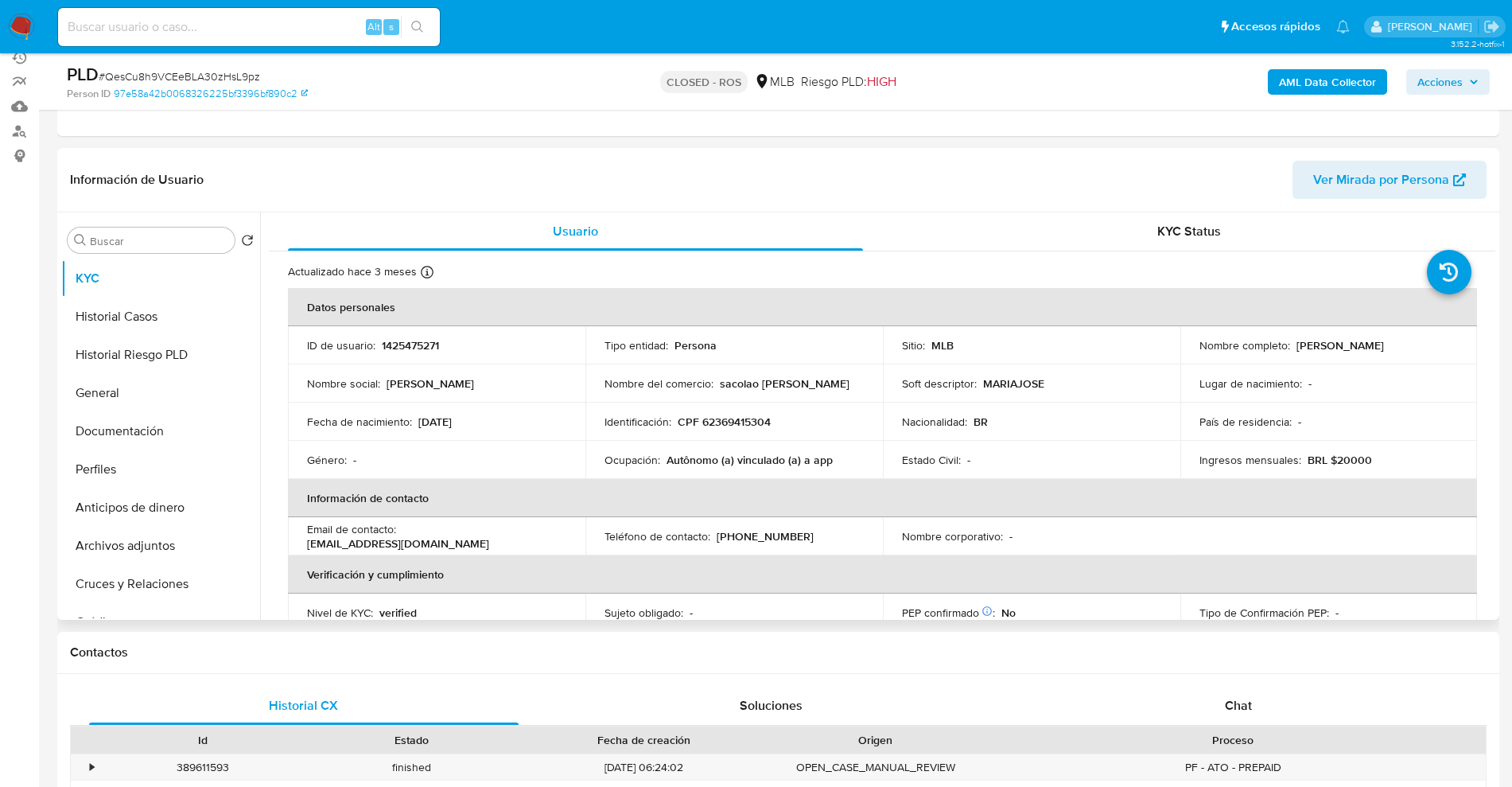
scroll to position [199, 0]
click at [413, 343] on p "1425475271" at bounding box center [410, 343] width 57 height 14
copy p "1425475271"
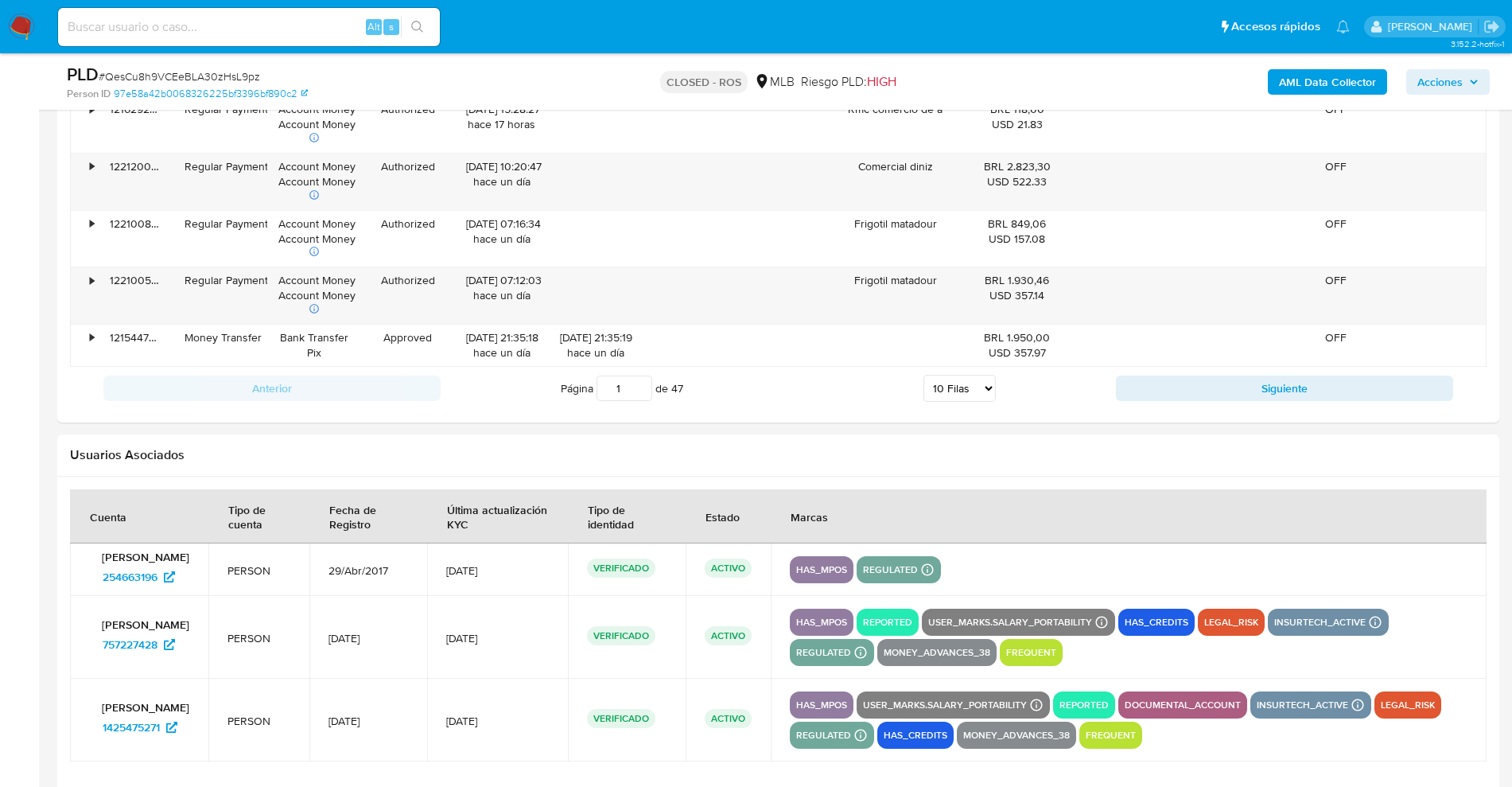
scroll to position [2164, 0]
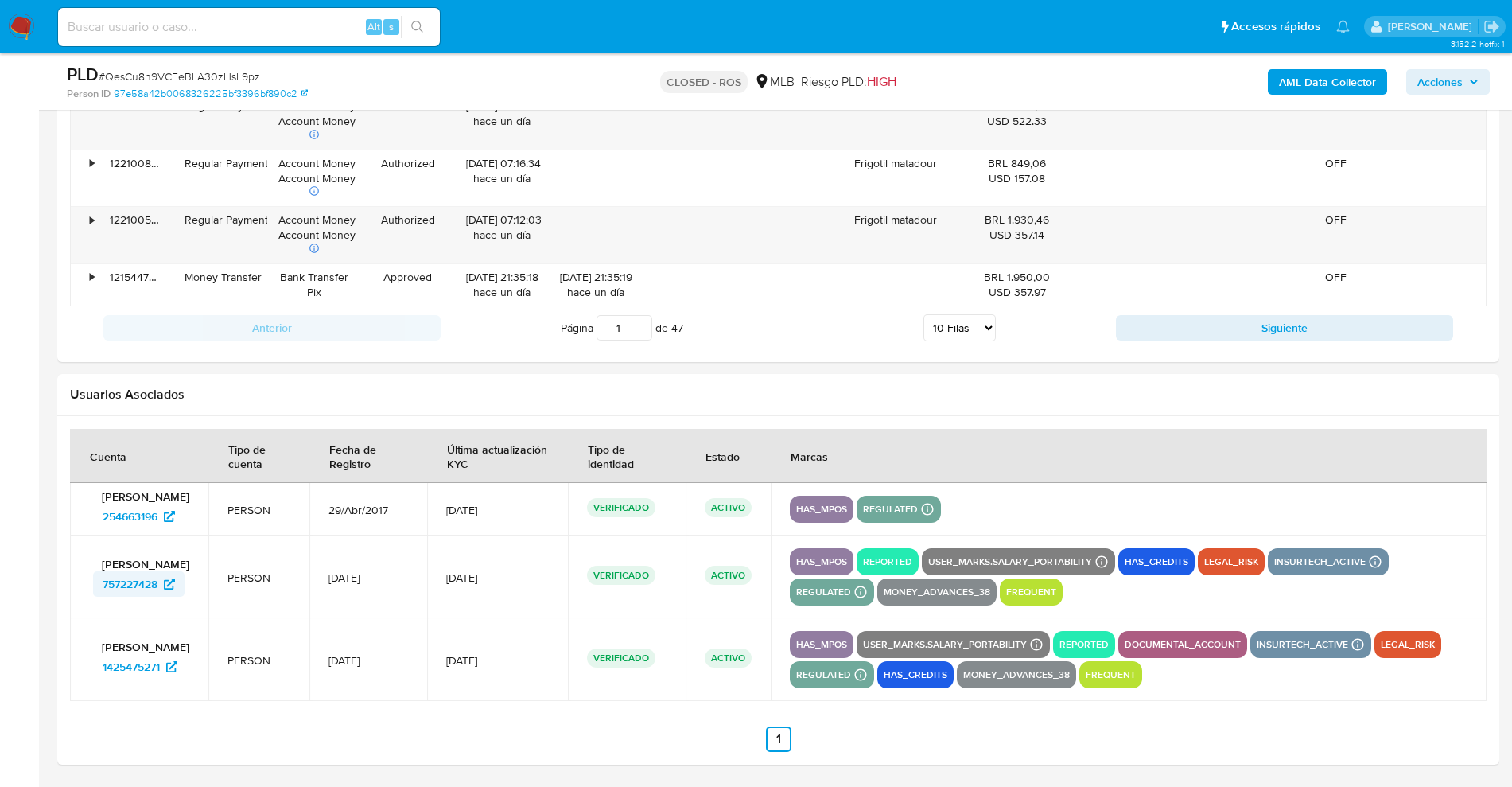
drag, startPoint x: 101, startPoint y: 590, endPoint x: 164, endPoint y: 592, distance: 63.0
click at [164, 592] on td "Maria Jose Fontinele Carvalho 757227428" at bounding box center [139, 577] width 138 height 83
drag, startPoint x: 111, startPoint y: 528, endPoint x: 159, endPoint y: 526, distance: 48.0
click at [159, 526] on div "Maria Jose Fontinele Carvalho 254663196" at bounding box center [140, 509] width 101 height 40
